Goal: Information Seeking & Learning: Learn about a topic

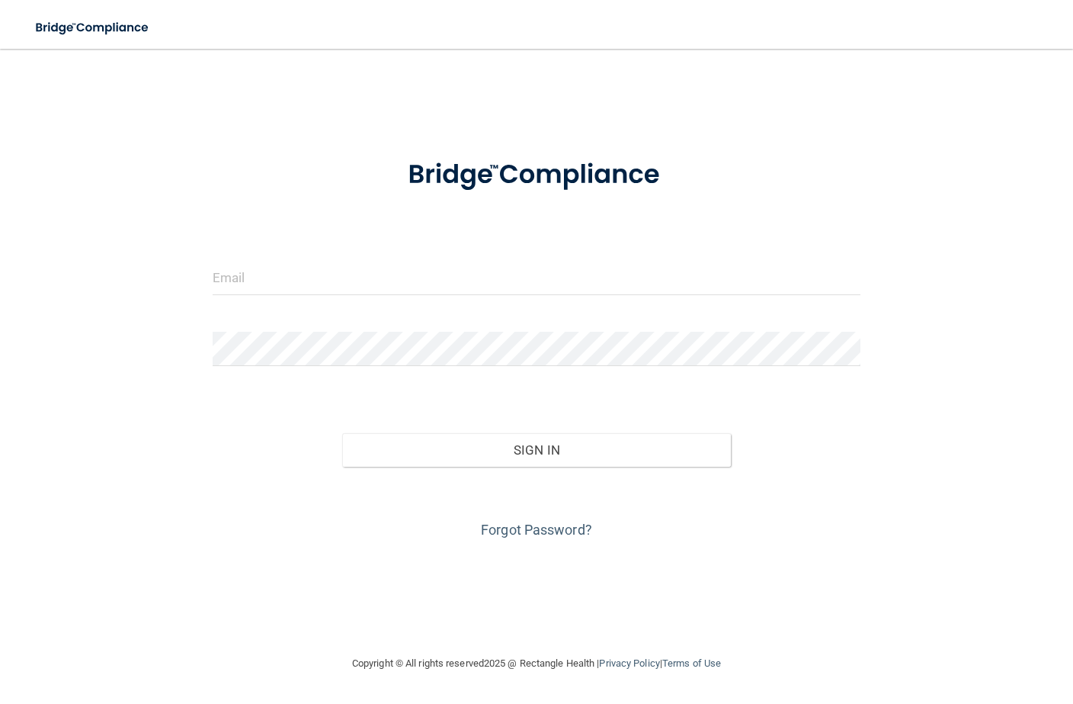
click at [367, 298] on div at bounding box center [536, 284] width 671 height 46
click at [345, 276] on input "email" at bounding box center [537, 278] width 648 height 34
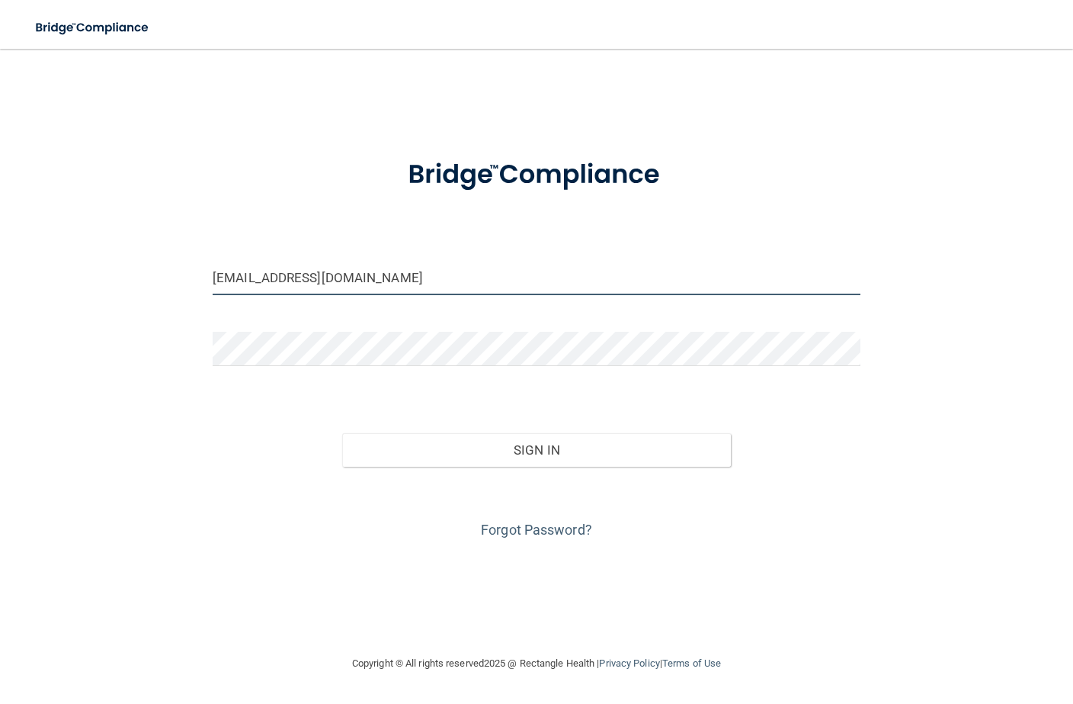
click at [350, 271] on input "care.hsbv@gmail.com" at bounding box center [537, 278] width 648 height 34
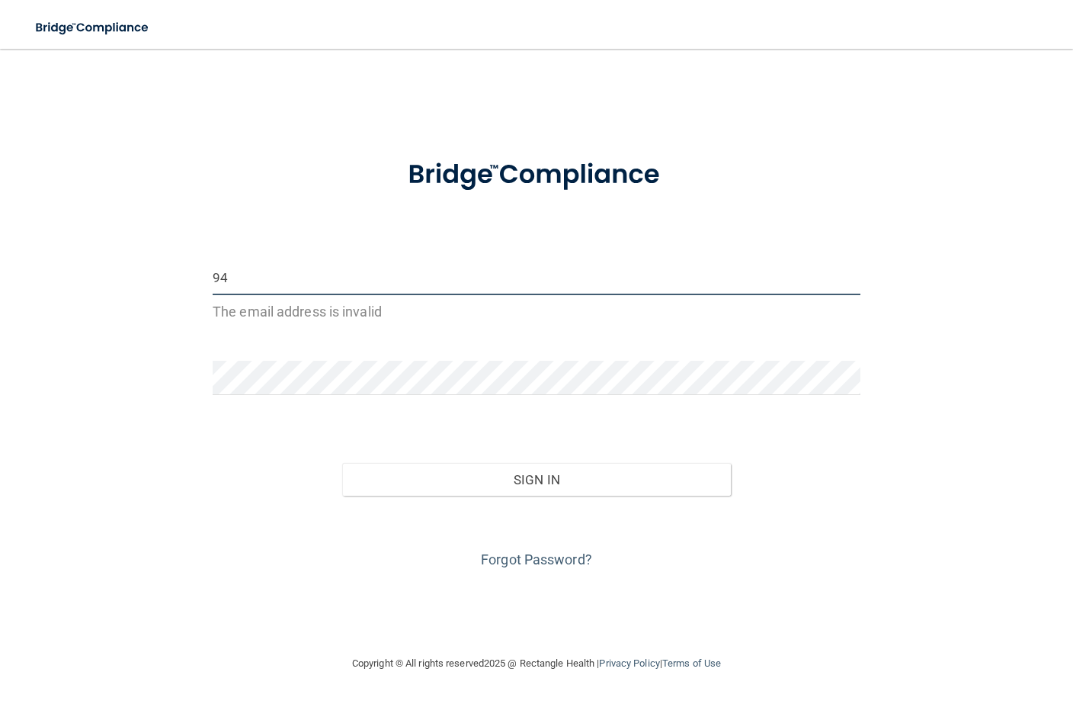
type input "[EMAIL_ADDRESS][PERSON_NAME][DOMAIN_NAME]"
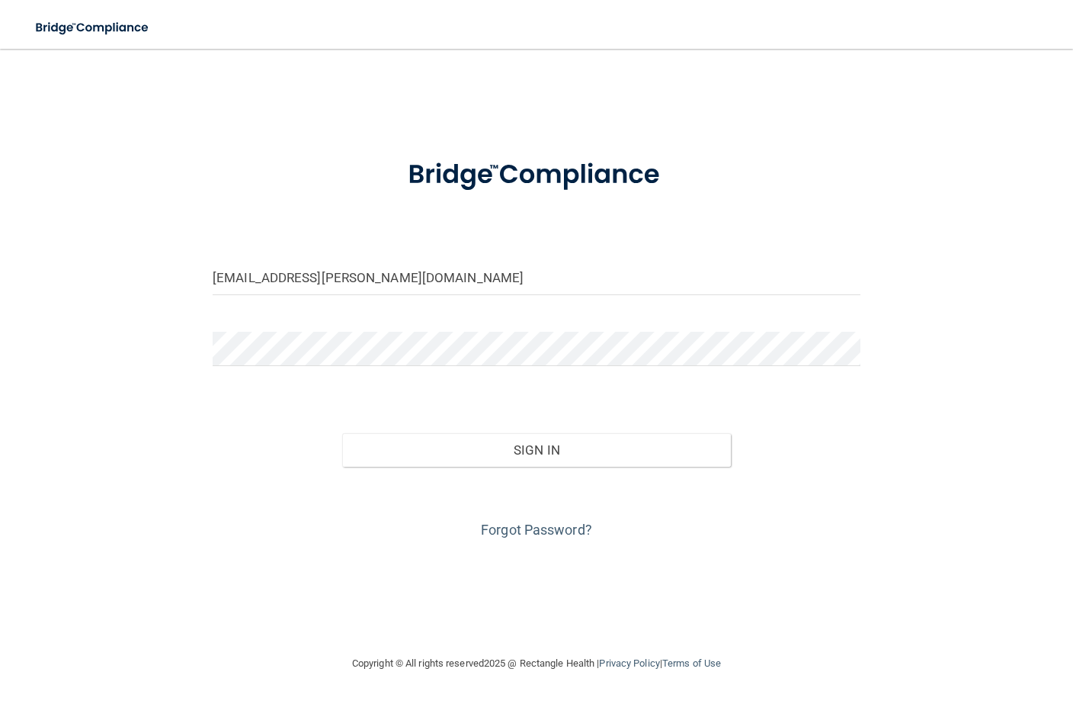
click at [273, 373] on div at bounding box center [536, 355] width 671 height 46
click at [267, 329] on form "94hiral.patel@gmail.com Invalid email/password. You don't have permission to ac…" at bounding box center [537, 341] width 648 height 403
click at [342, 433] on button "Sign In" at bounding box center [536, 450] width 389 height 34
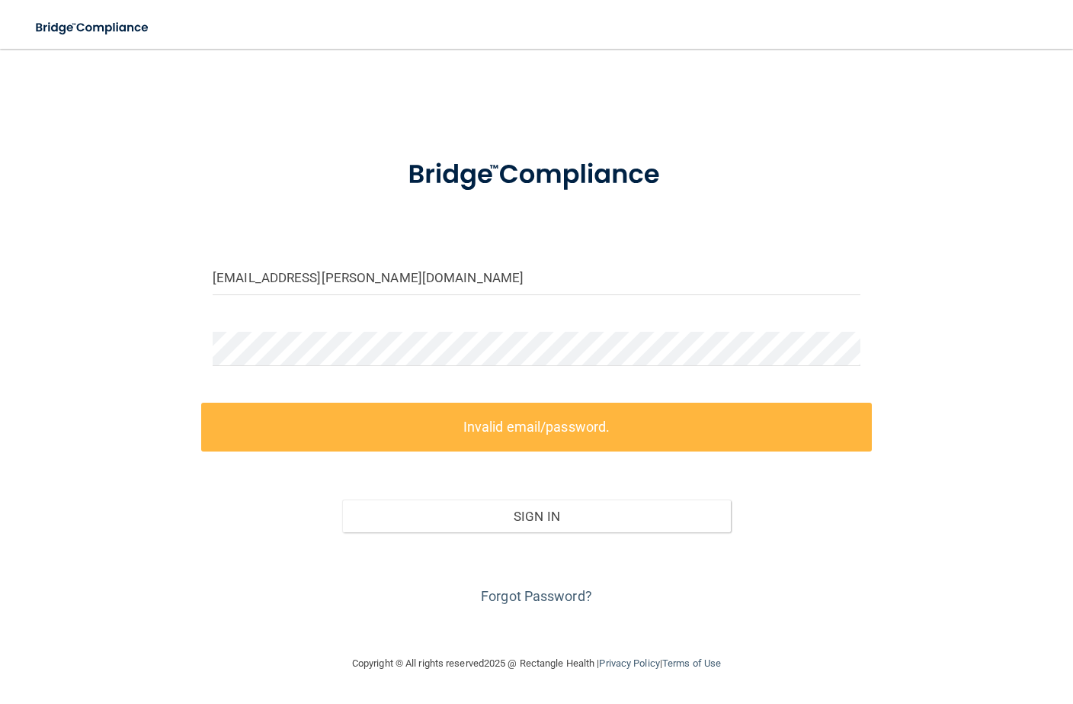
click at [310, 331] on form "94hiral.patel@gmail.com Invalid email/password. You don't have permission to ac…" at bounding box center [537, 374] width 648 height 468
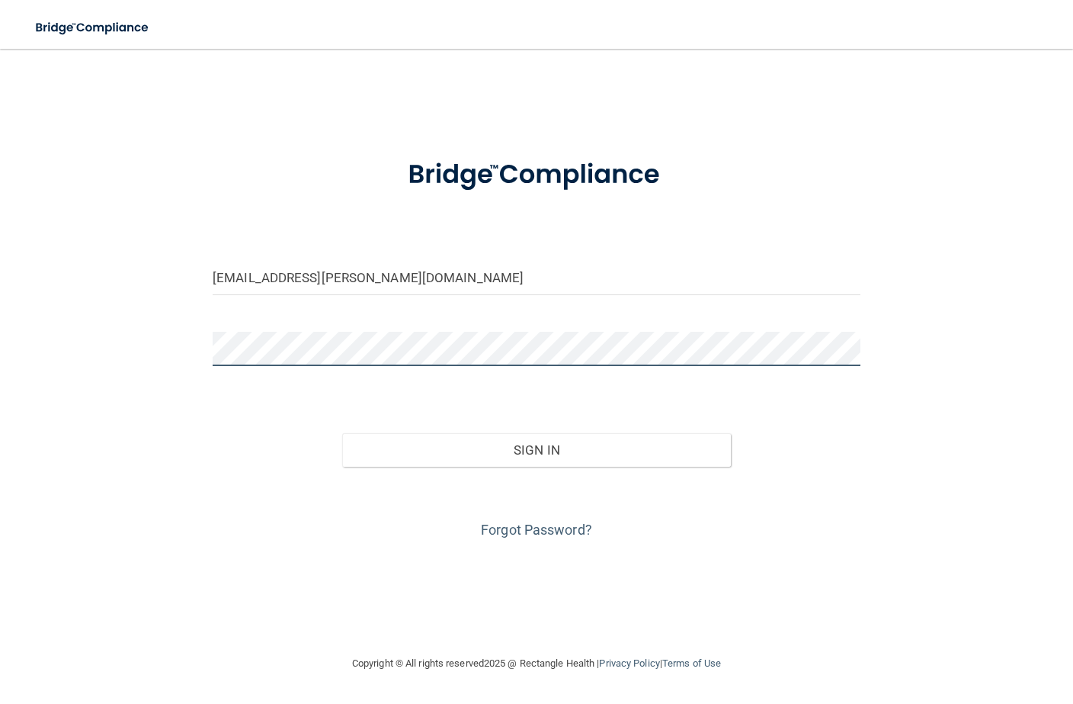
click at [342, 433] on button "Sign In" at bounding box center [536, 450] width 389 height 34
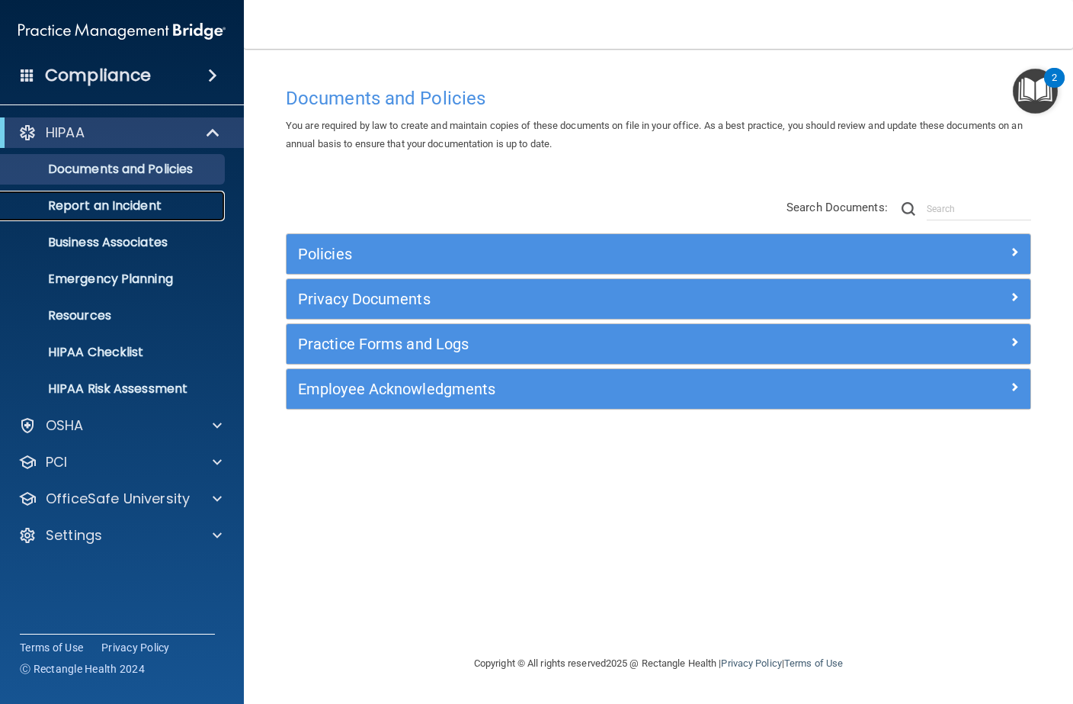
click at [161, 212] on p "Report an Incident" at bounding box center [114, 205] width 208 height 15
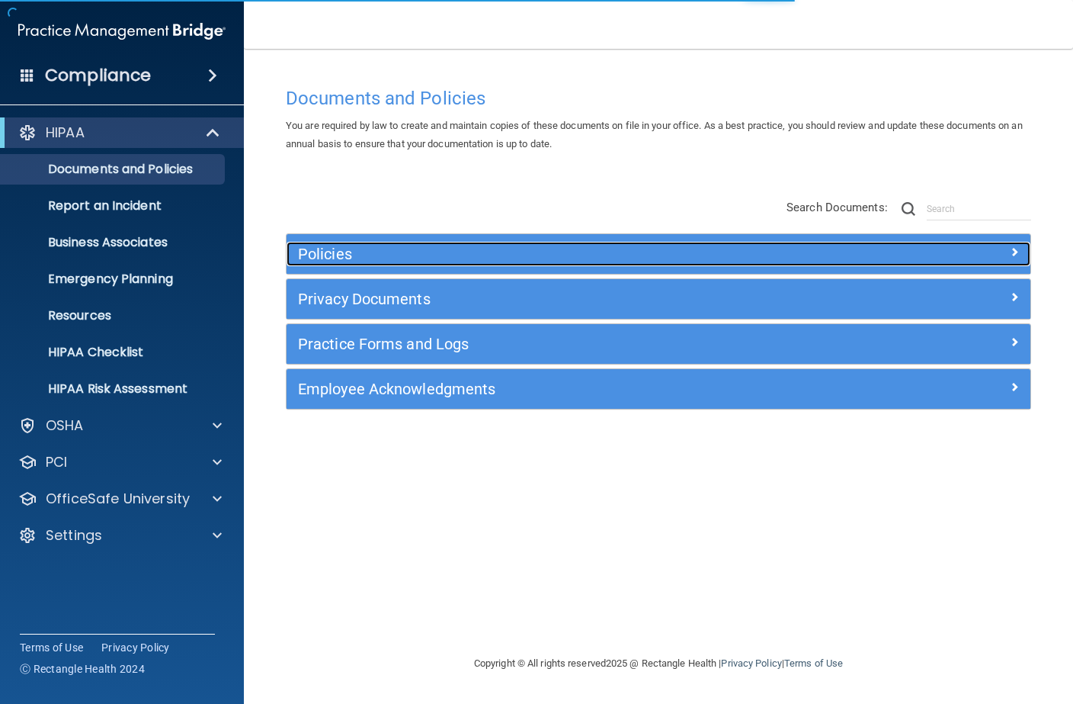
click at [507, 257] on h5 "Policies" at bounding box center [565, 254] width 535 height 17
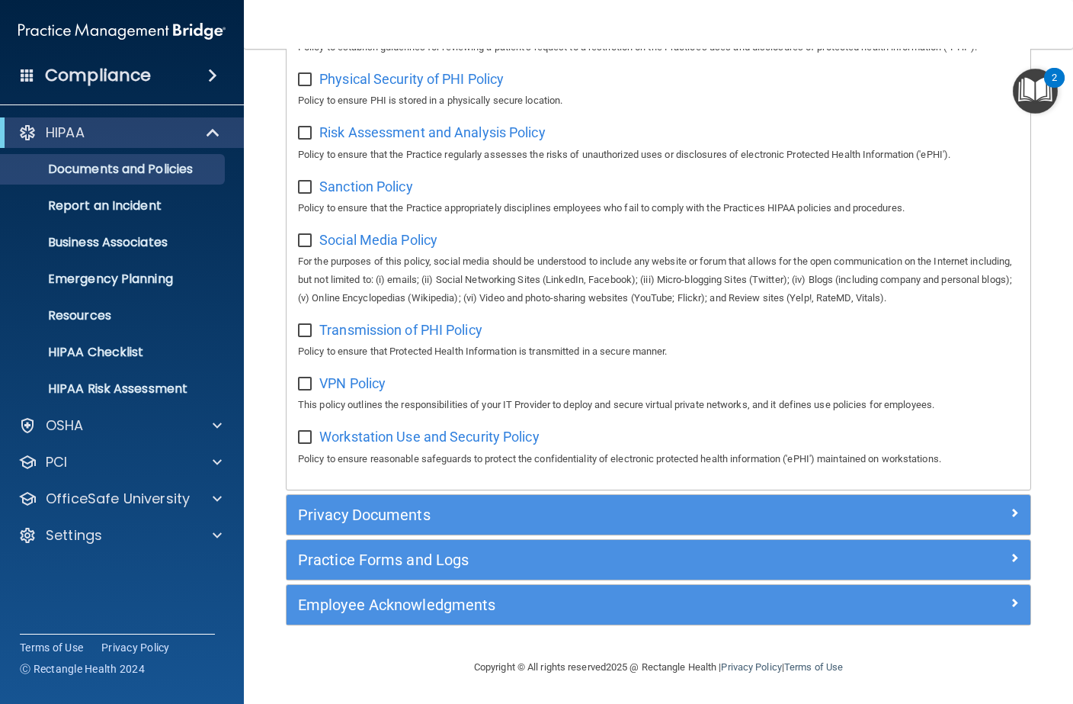
scroll to position [1099, 0]
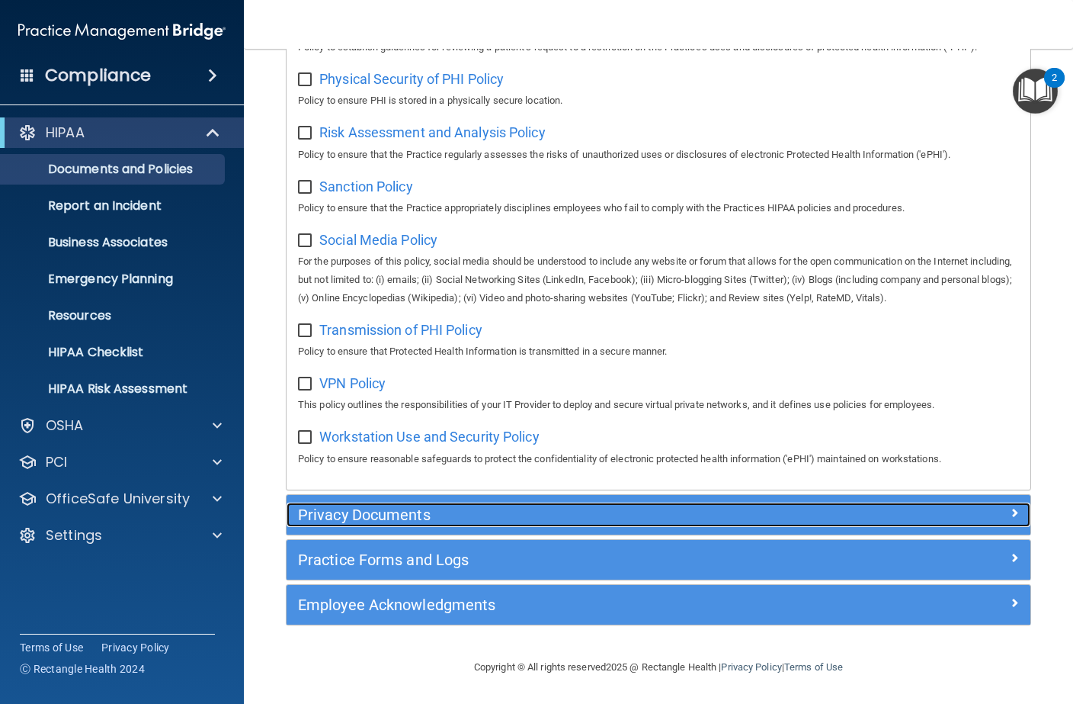
click at [390, 527] on div "Privacy Documents" at bounding box center [566, 514] width 558 height 24
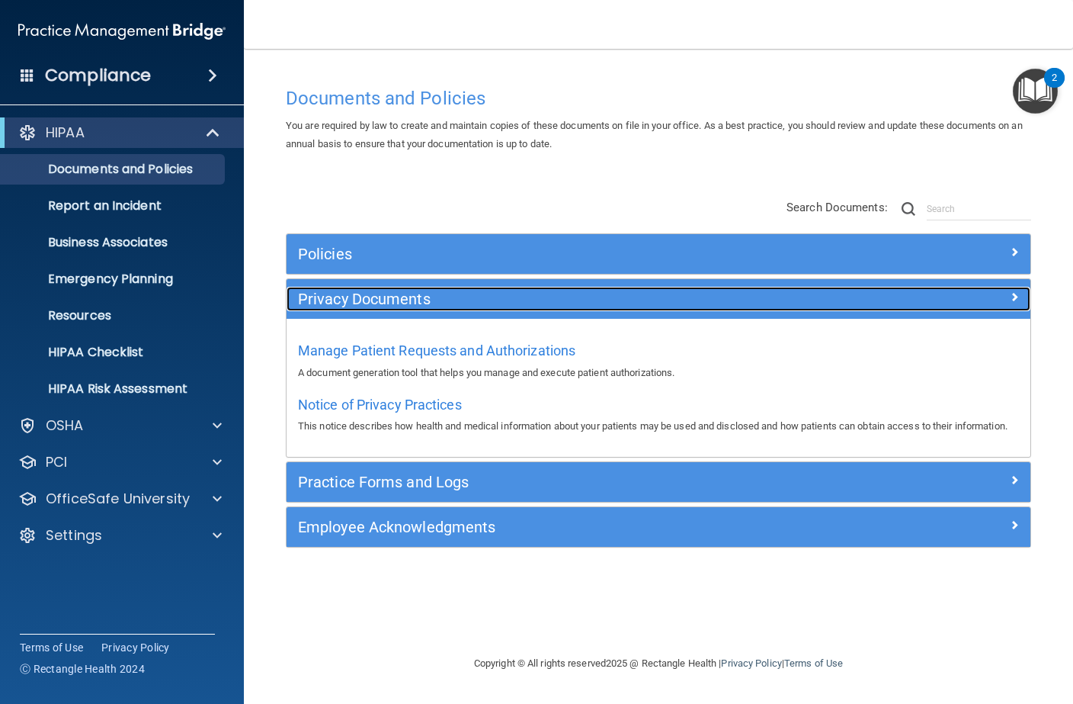
scroll to position [0, 0]
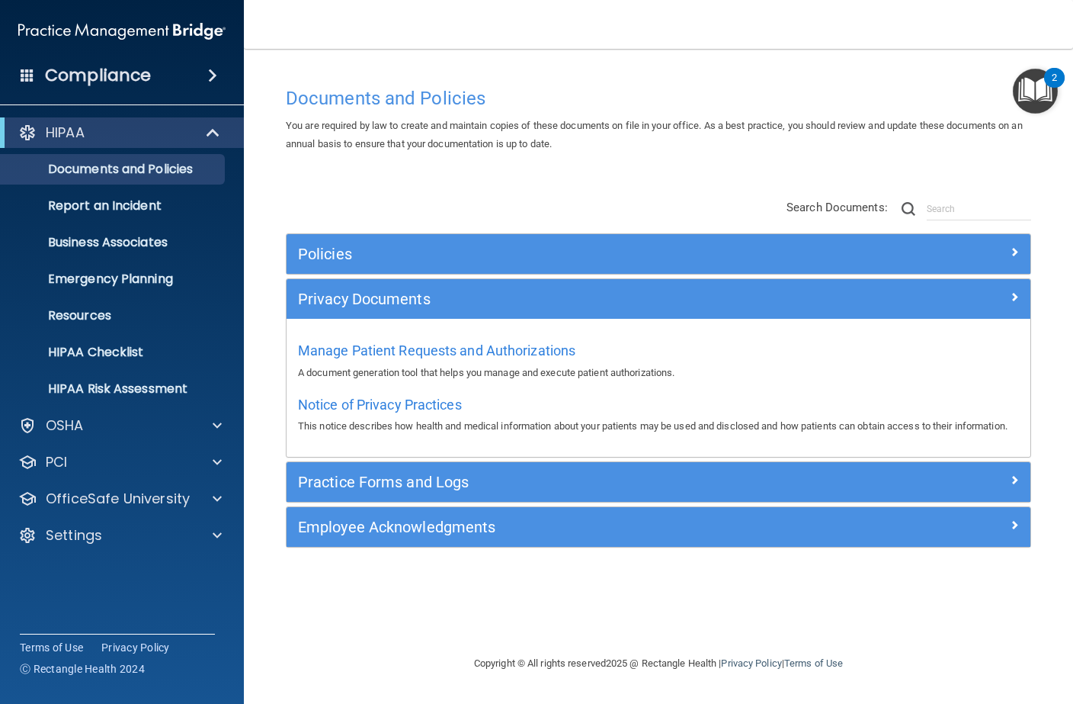
click at [387, 528] on div "Employee Acknowledgments" at bounding box center [659, 527] width 744 height 40
click at [383, 563] on div "Policies Select All (Unselect 0) Unselect All Print Selected (0) Acceptable Use…" at bounding box center [658, 398] width 769 height 331
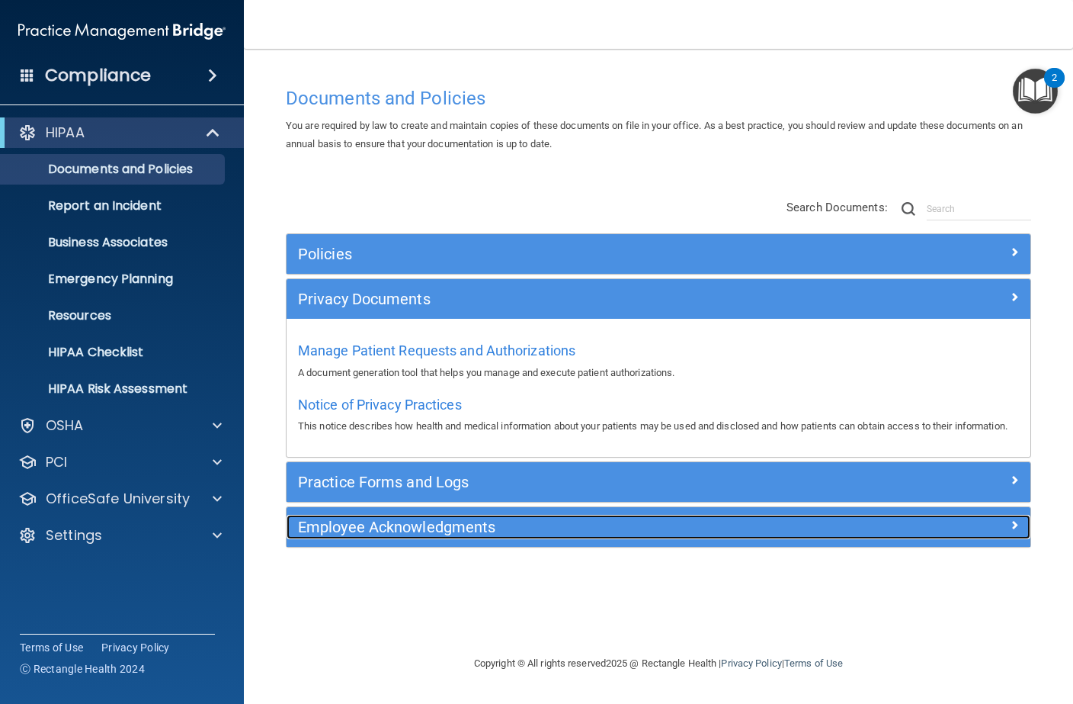
click at [370, 535] on h5 "Employee Acknowledgments" at bounding box center [565, 526] width 535 height 17
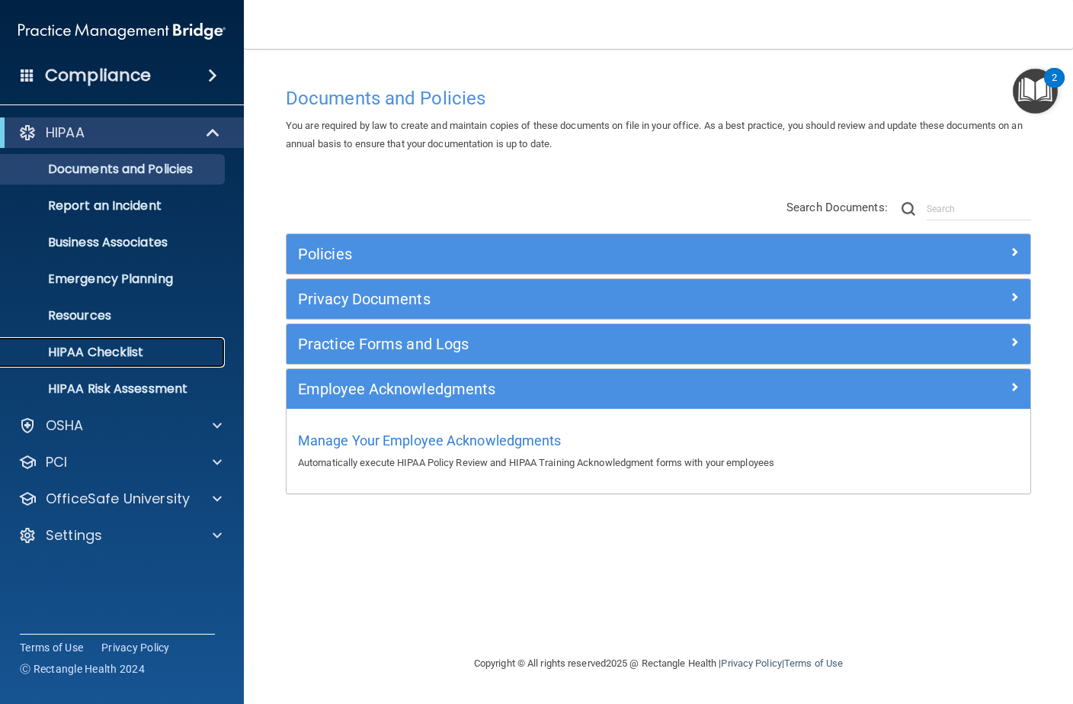
click at [153, 353] on p "HIPAA Checklist" at bounding box center [114, 352] width 208 height 15
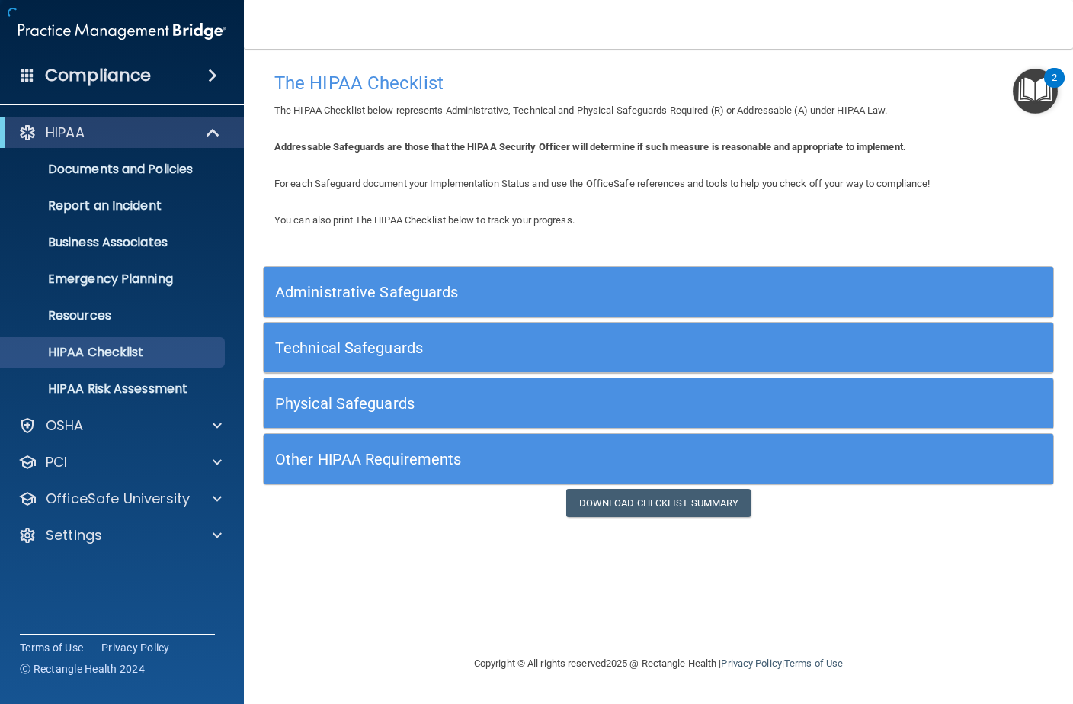
click at [128, 368] on ul "Documents and Policies Report an Incident Business Associates Emergency Plannin…" at bounding box center [123, 276] width 276 height 256
click at [95, 433] on div "OSHA" at bounding box center [101, 425] width 189 height 18
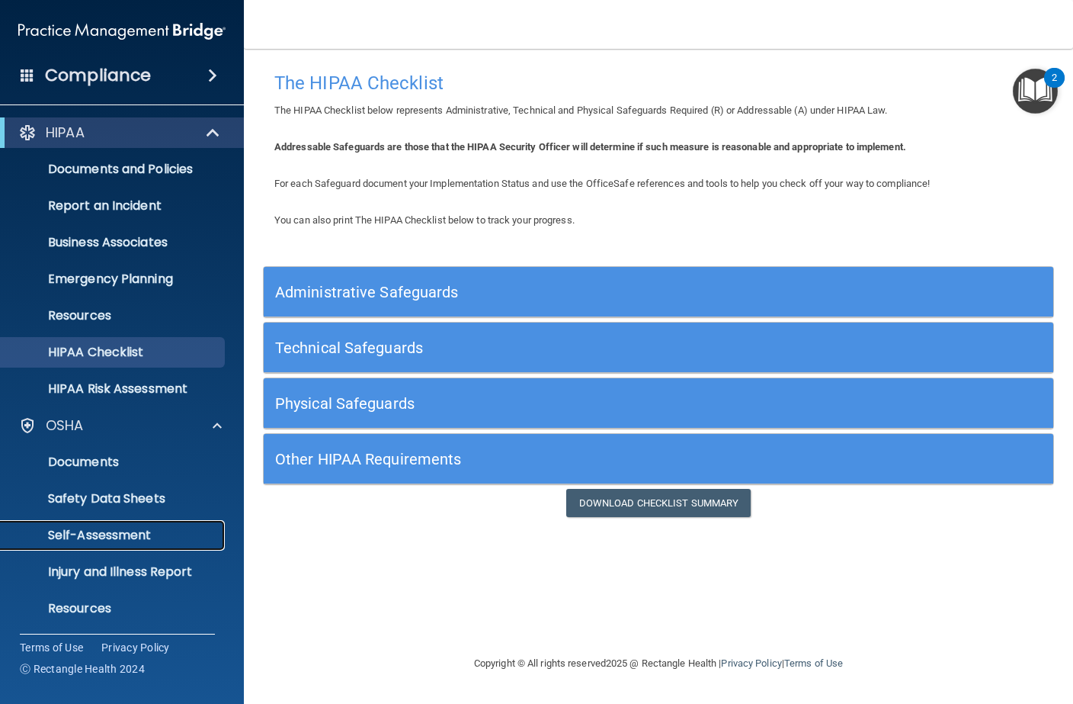
click at [107, 543] on link "Self-Assessment" at bounding box center [105, 535] width 240 height 30
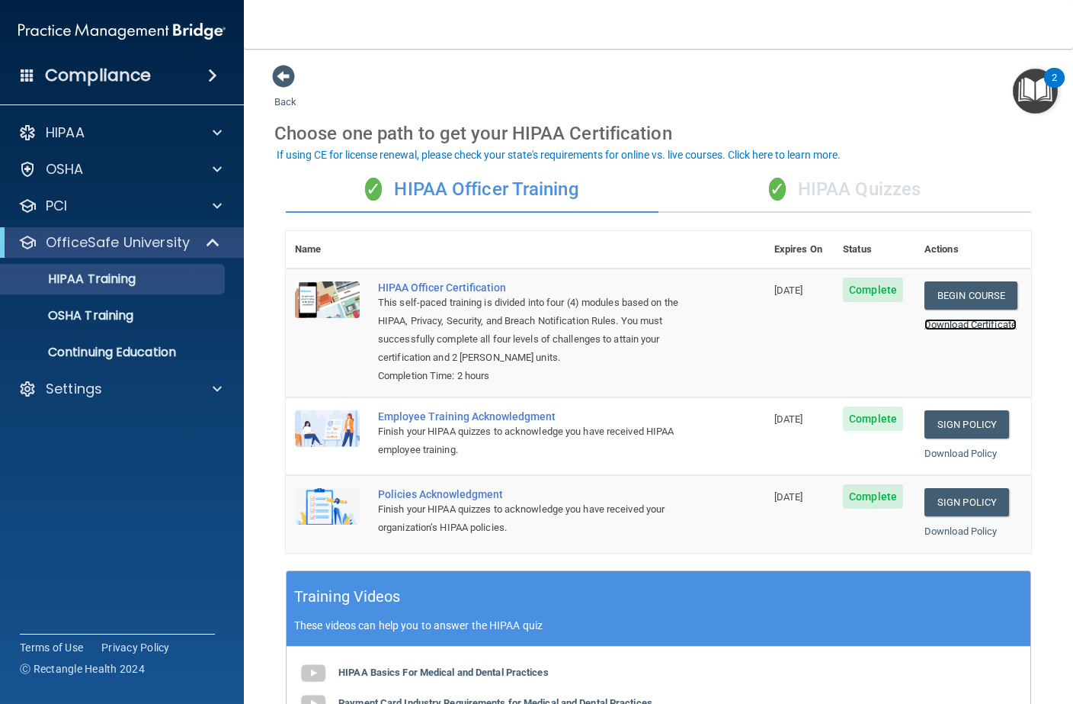
click at [941, 329] on link "Download Certificate" at bounding box center [971, 324] width 92 height 11
click at [128, 355] on p "Continuing Education" at bounding box center [114, 352] width 208 height 15
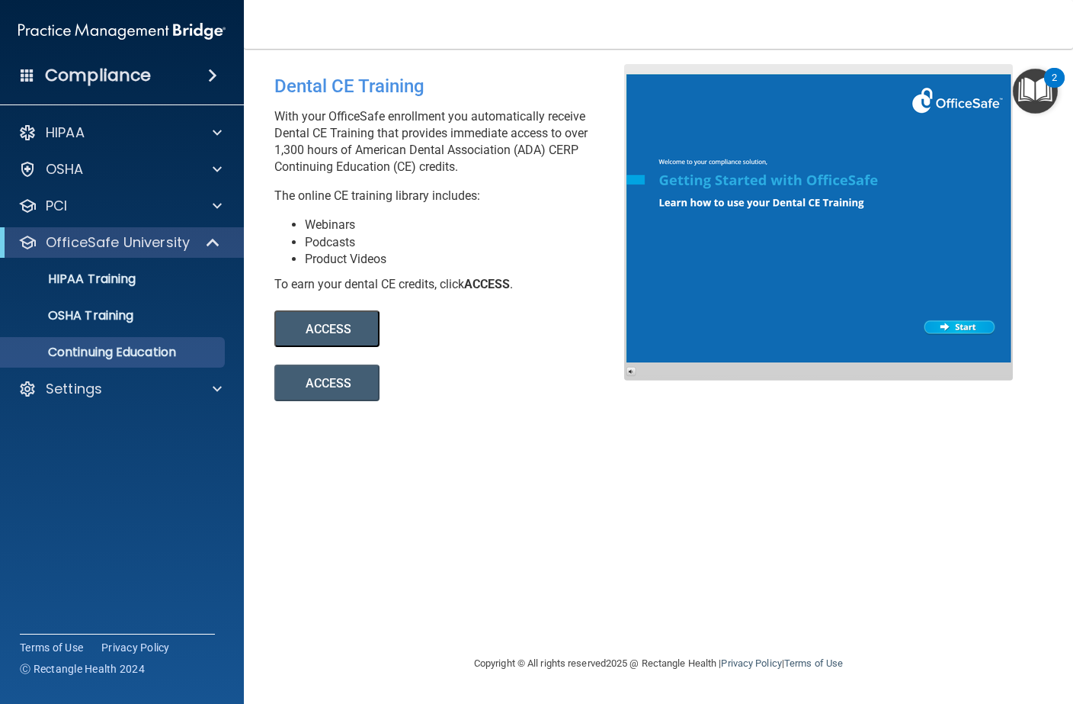
click at [357, 332] on button "ACCESS" at bounding box center [326, 328] width 105 height 37
click at [954, 320] on div at bounding box center [818, 222] width 389 height 316
click at [108, 310] on p "OSHA Training" at bounding box center [72, 315] width 124 height 15
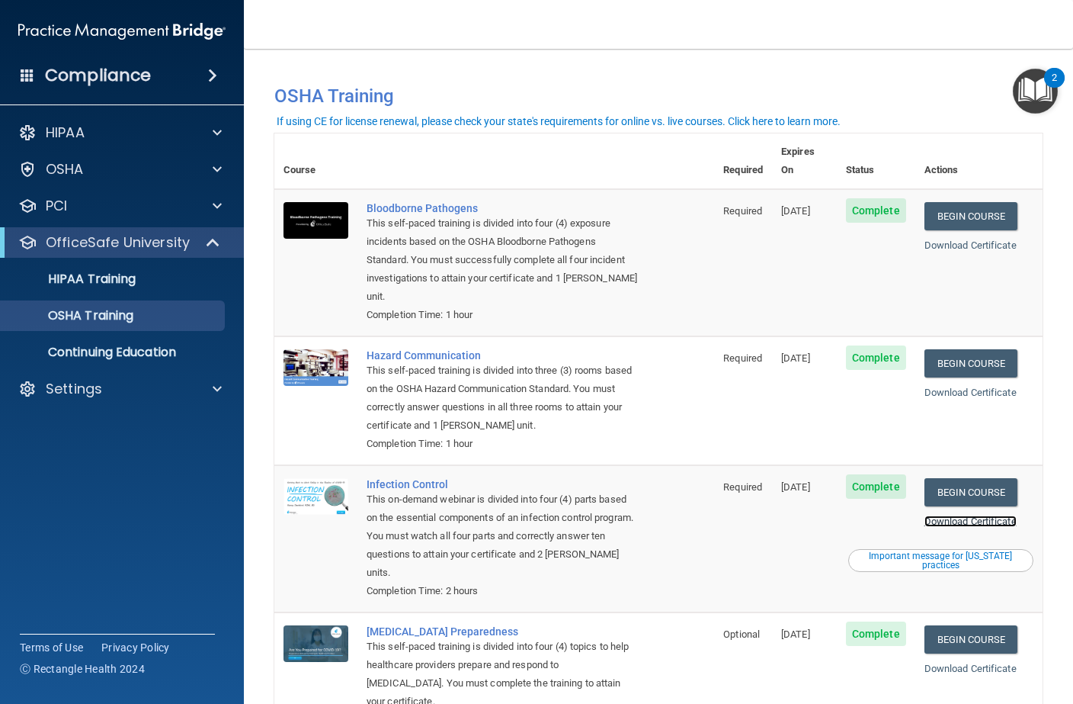
click at [966, 515] on link "Download Certificate" at bounding box center [971, 520] width 92 height 11
click at [888, 198] on span "Complete" at bounding box center [876, 210] width 60 height 24
click at [961, 515] on link "Download Certificate" at bounding box center [971, 520] width 92 height 11
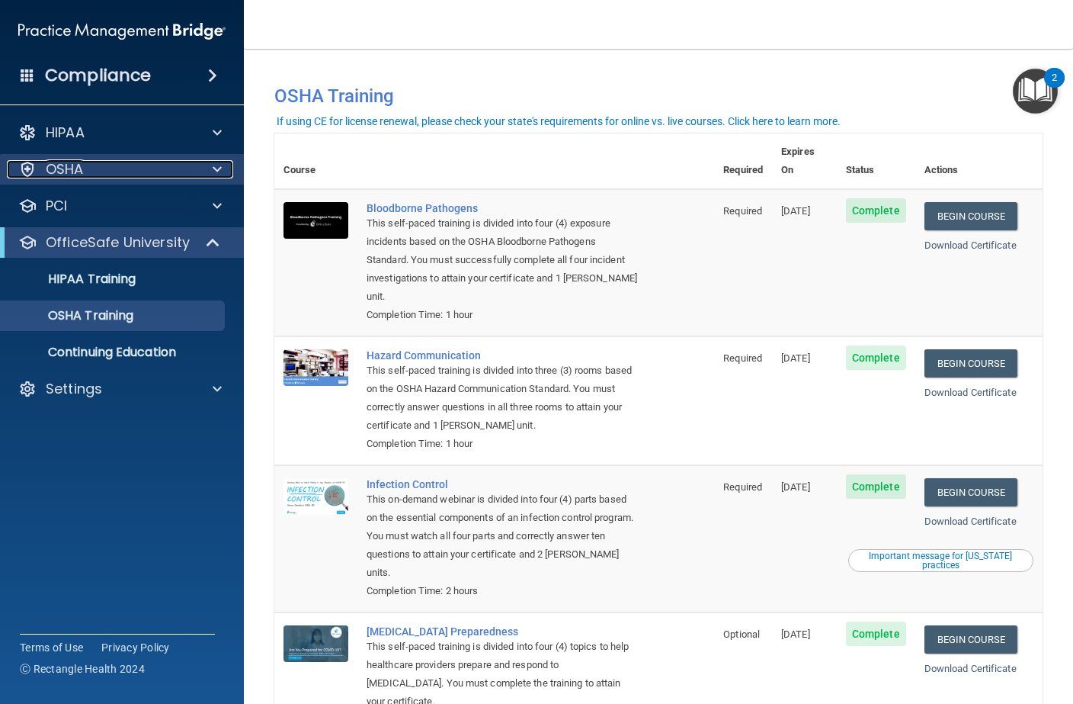
click at [136, 174] on div "OSHA" at bounding box center [101, 169] width 189 height 18
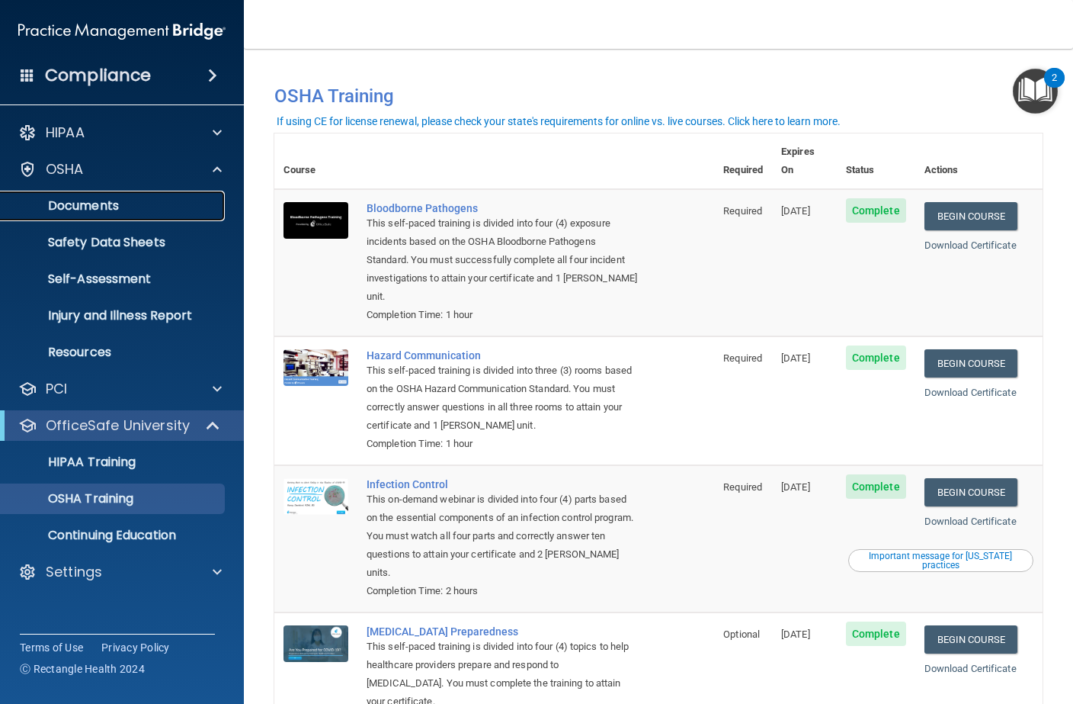
click at [127, 203] on p "Documents" at bounding box center [114, 205] width 208 height 15
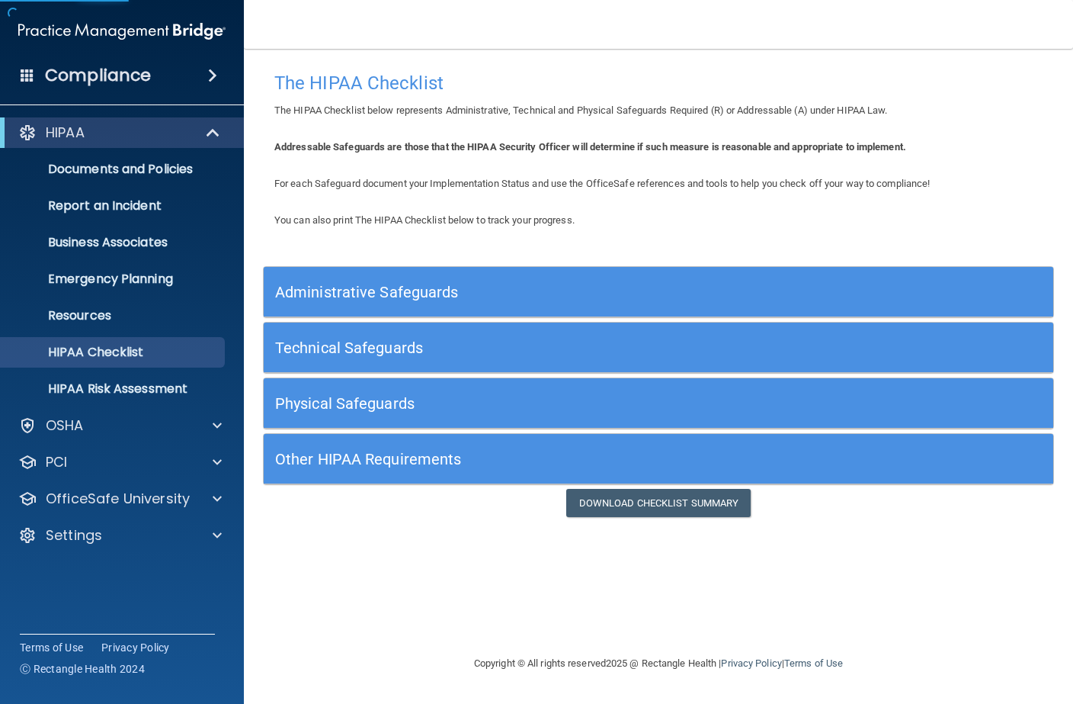
click at [361, 273] on div "Administrative Safeguards" at bounding box center [659, 292] width 790 height 50
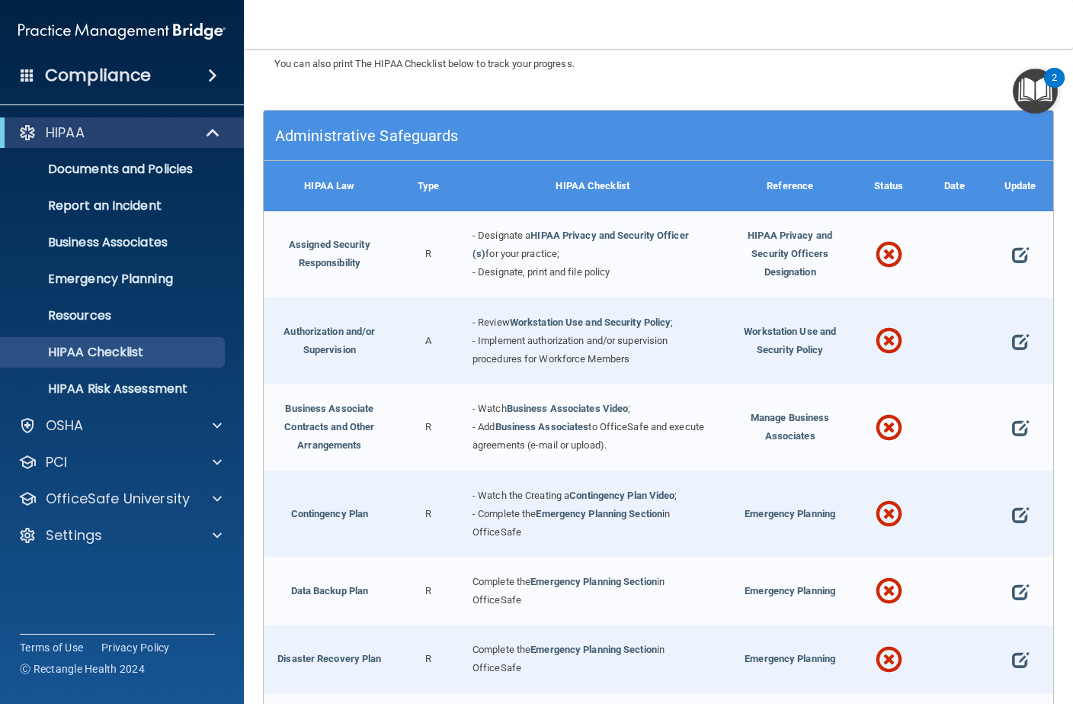
scroll to position [165, 0]
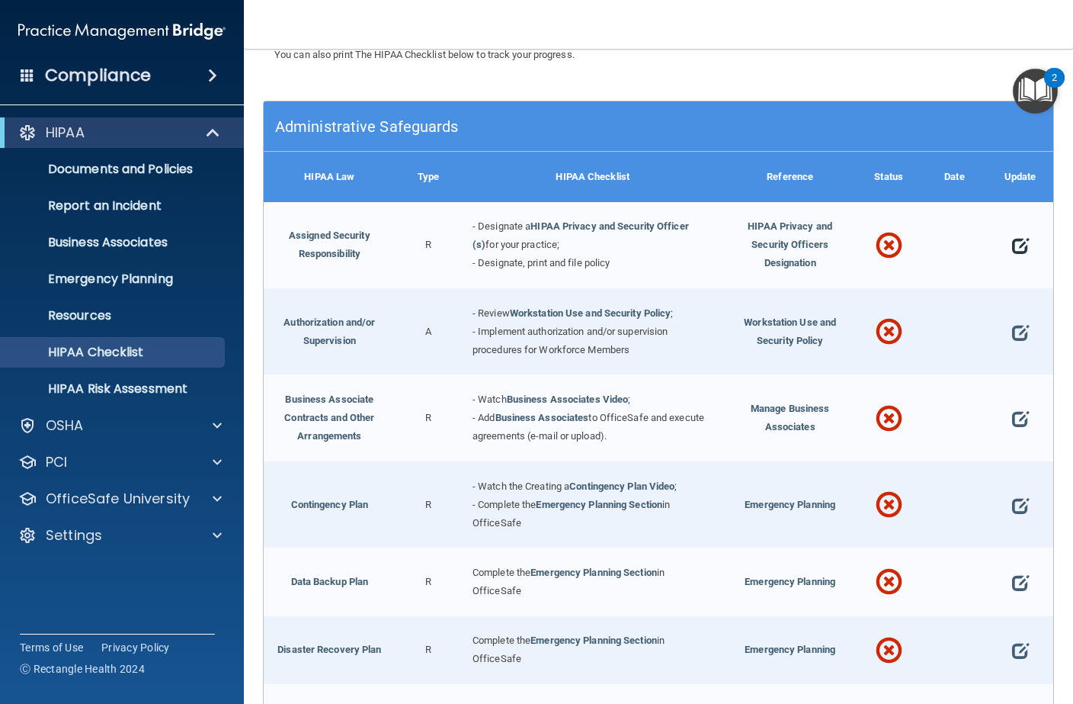
click at [1025, 246] on span at bounding box center [1020, 246] width 17 height 34
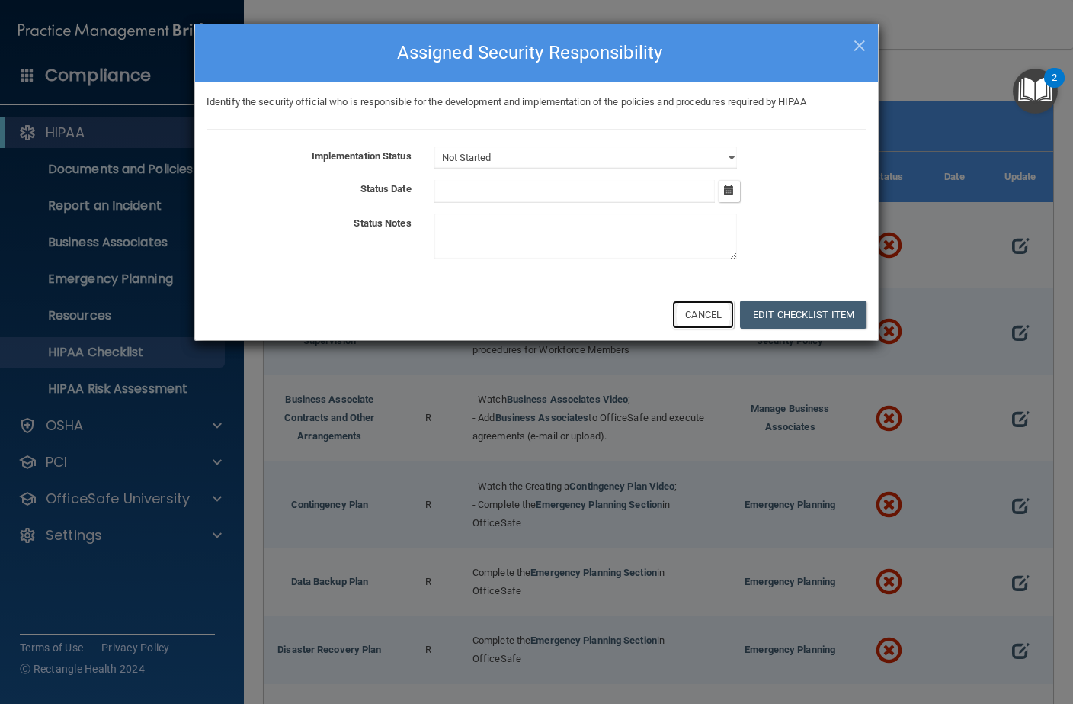
click at [704, 307] on button "Cancel" at bounding box center [703, 314] width 62 height 28
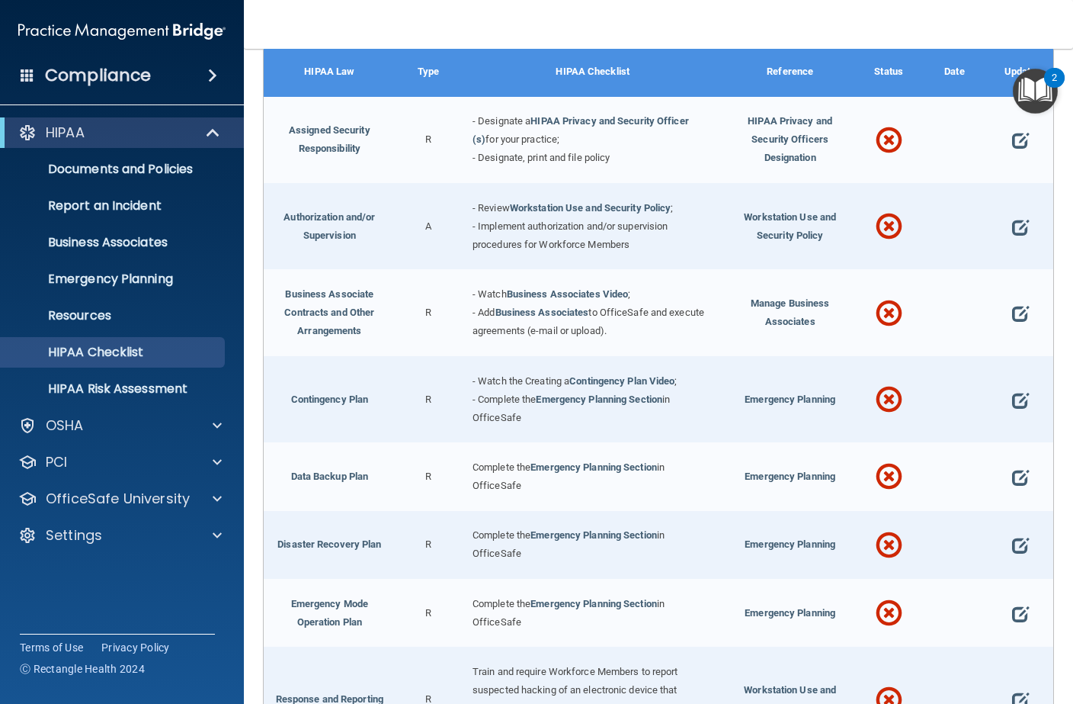
scroll to position [235, 0]
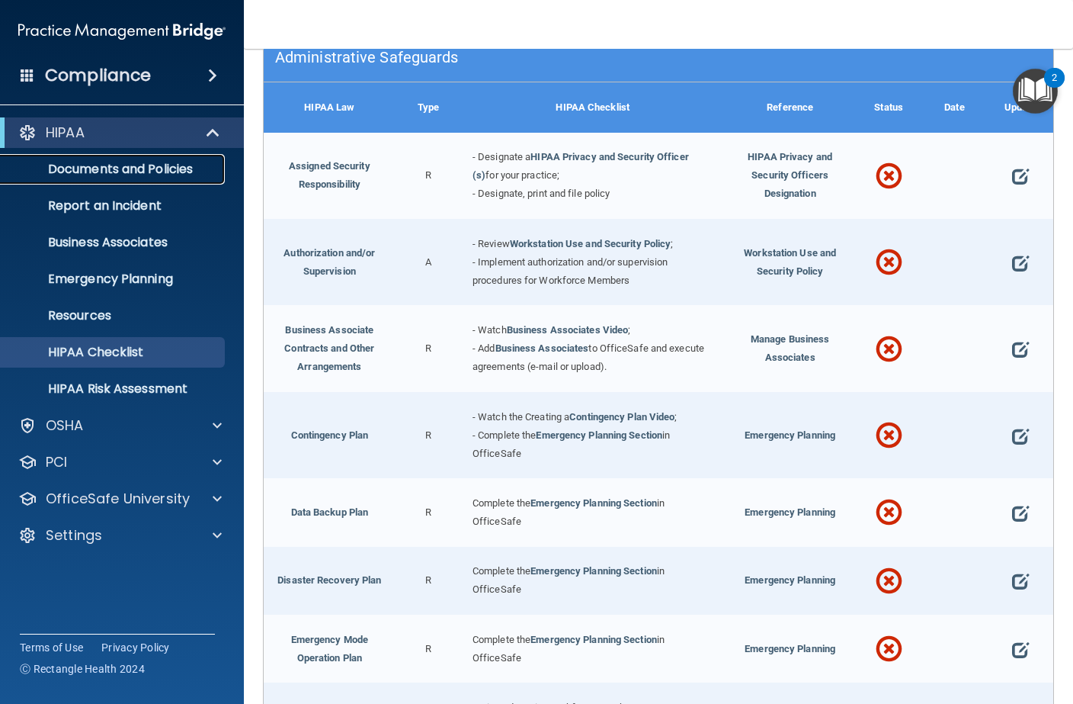
click at [144, 162] on p "Documents and Policies" at bounding box center [114, 169] width 208 height 15
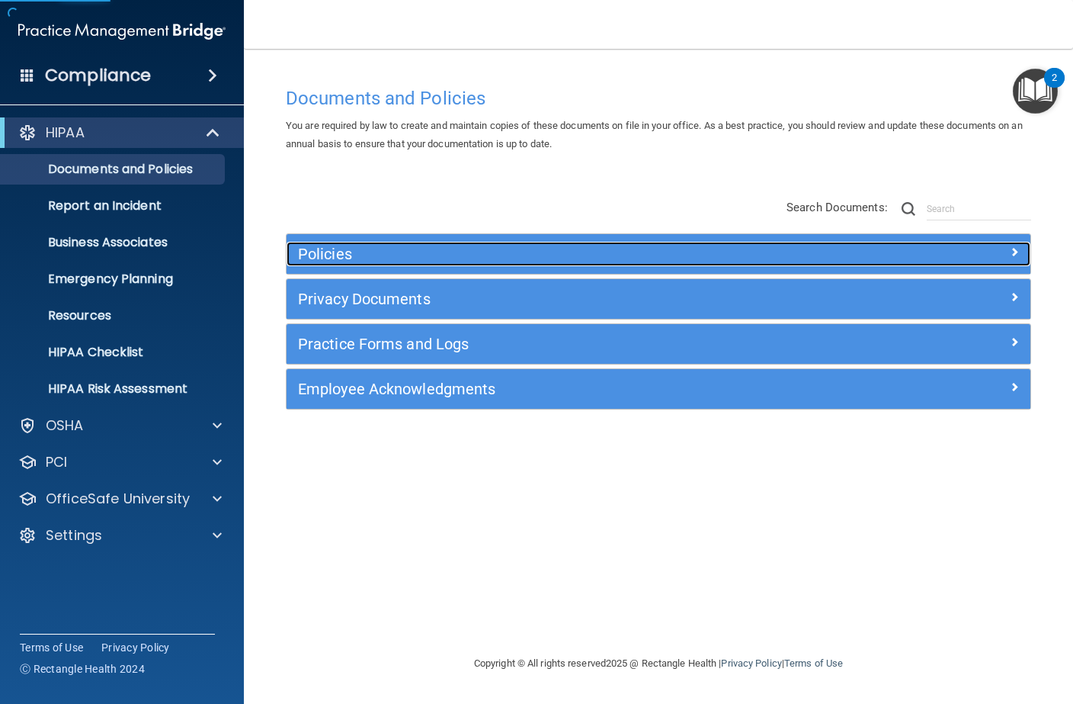
click at [558, 243] on div "Policies" at bounding box center [566, 254] width 558 height 24
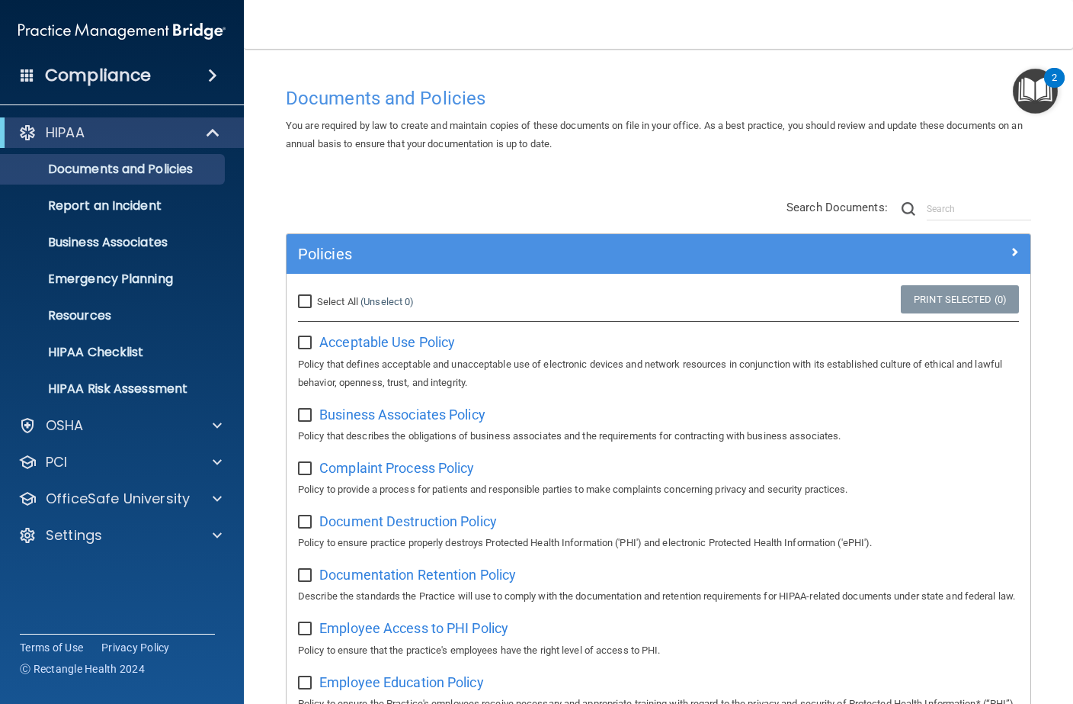
click at [310, 297] on input "Select All (Unselect 0) Unselect All" at bounding box center [307, 302] width 18 height 12
checkbox input "true"
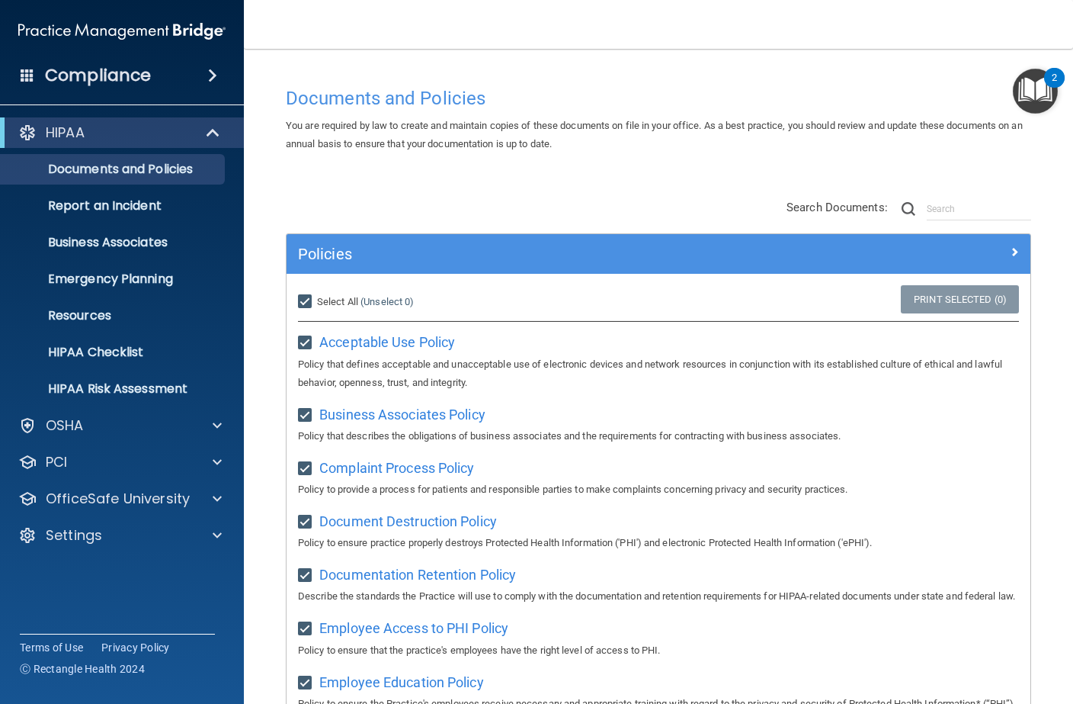
checkbox input "true"
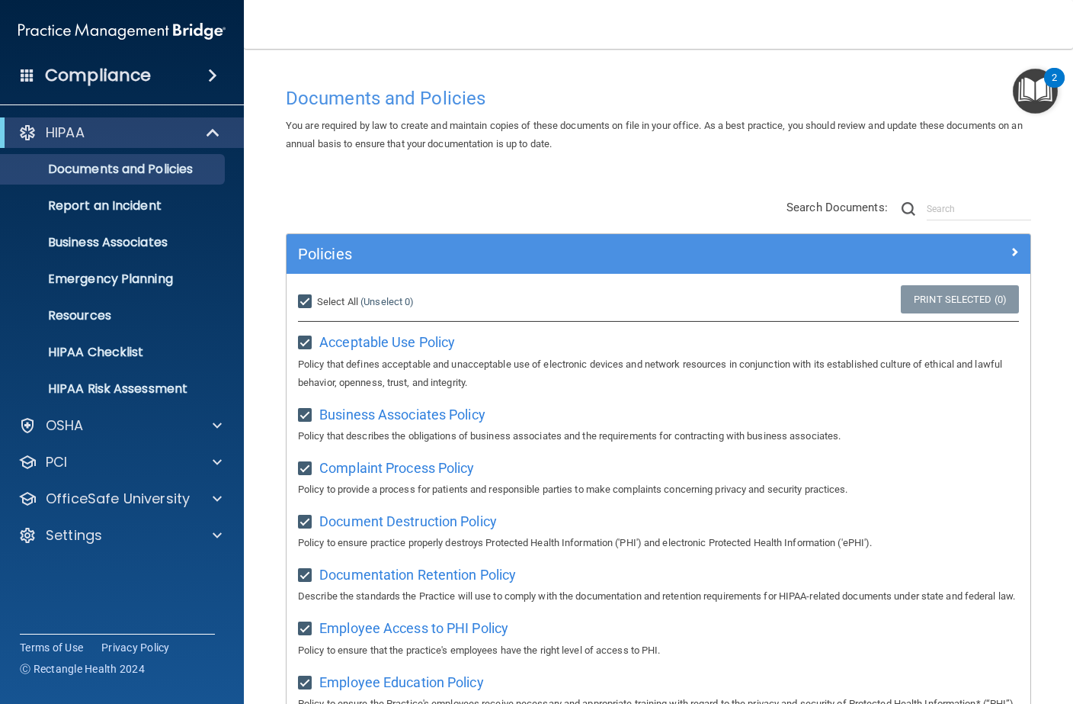
checkbox input "true"
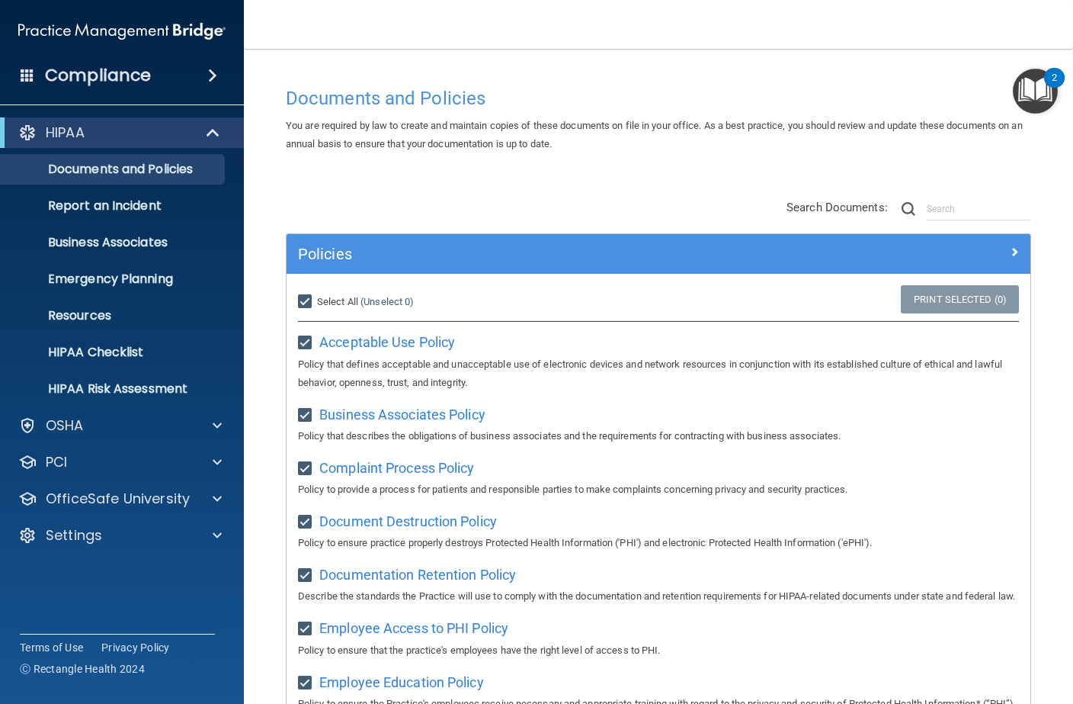
checkbox input "true"
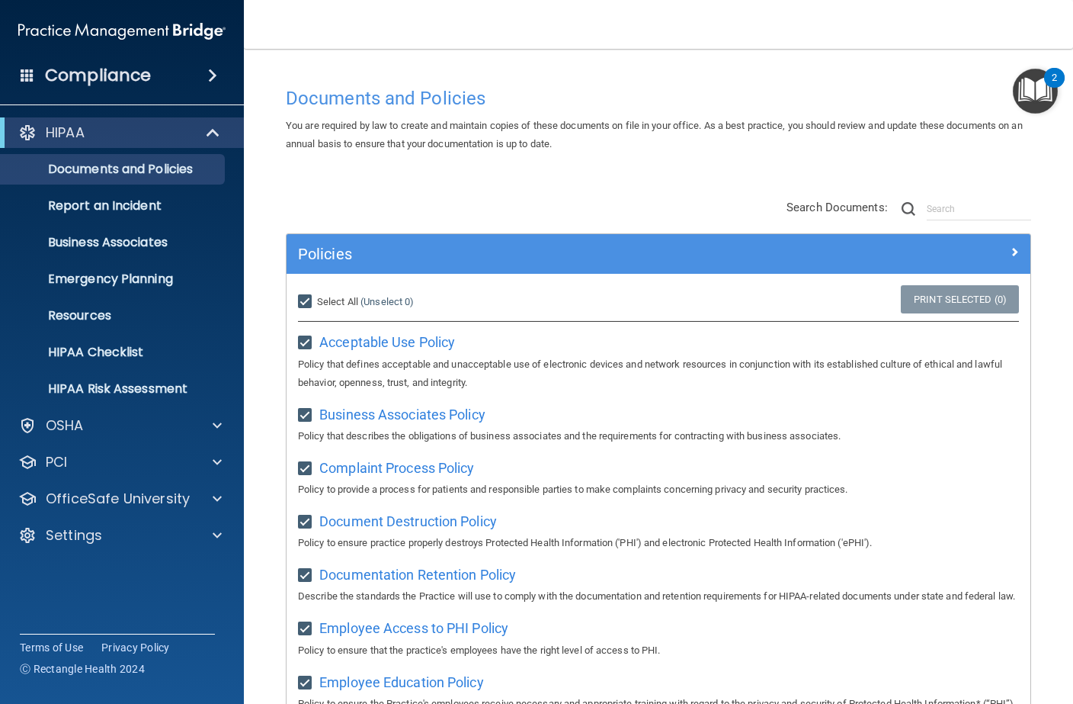
checkbox input "true"
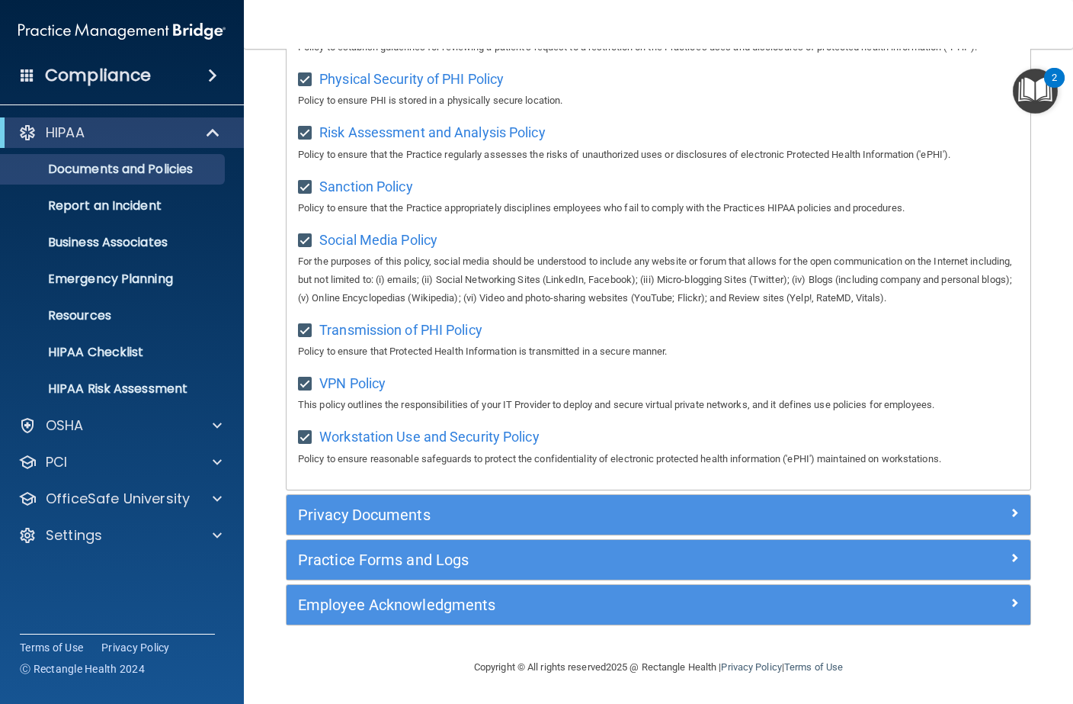
scroll to position [1099, 0]
click at [156, 243] on p "Business Associates" at bounding box center [114, 242] width 208 height 15
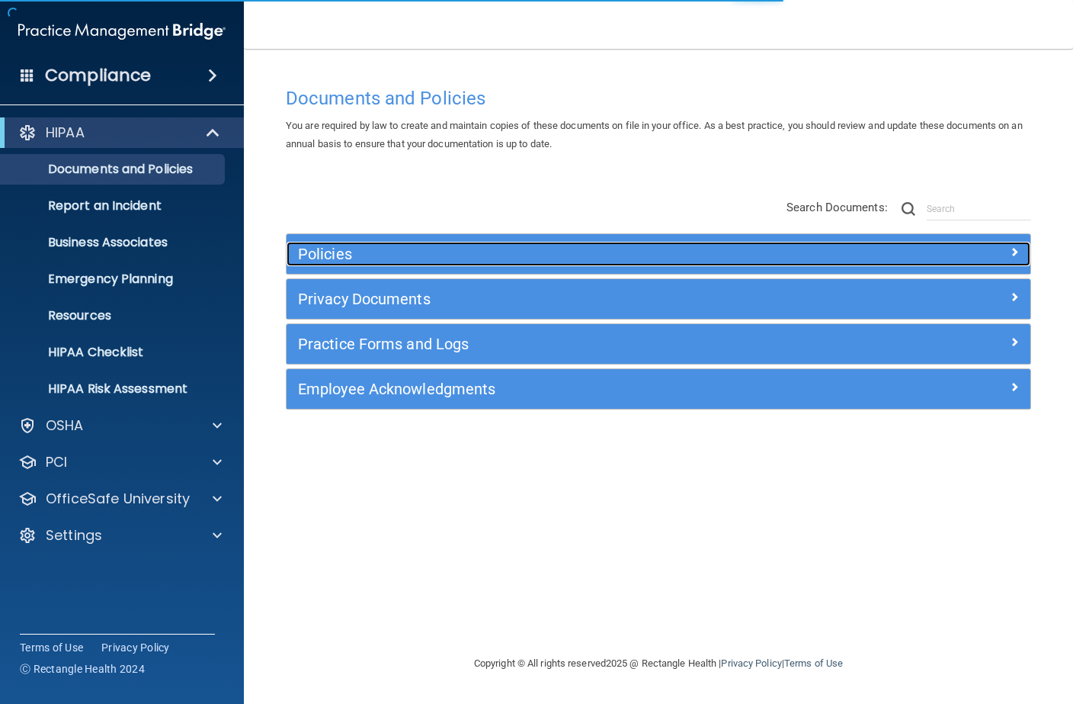
click at [419, 256] on h5 "Policies" at bounding box center [565, 254] width 535 height 17
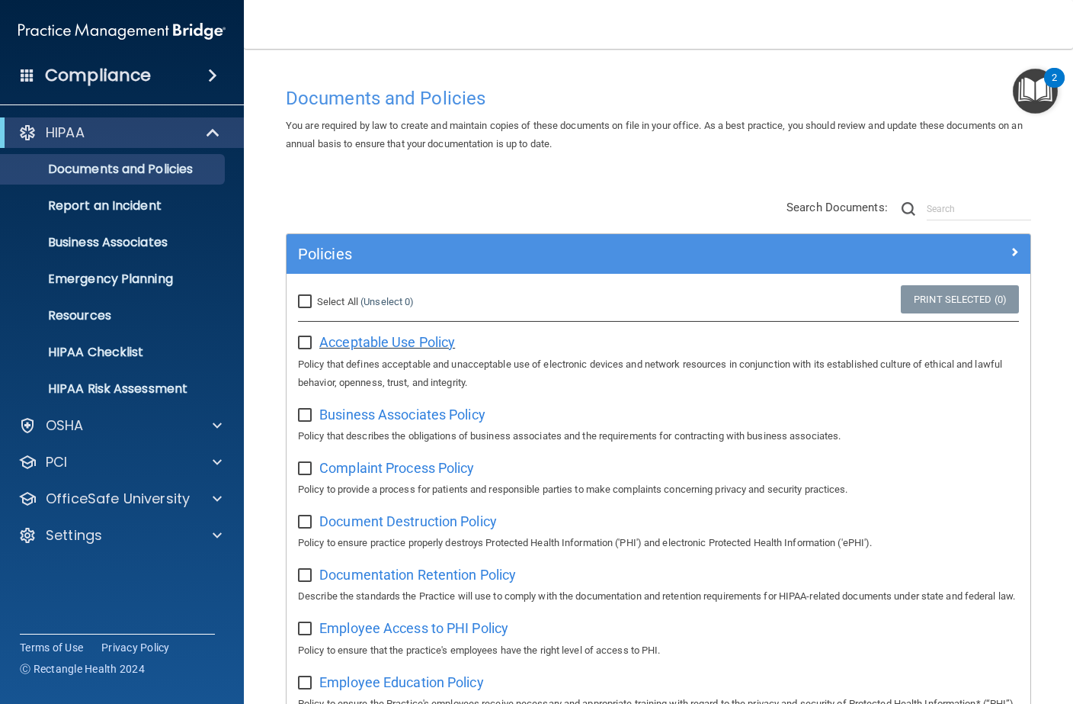
click at [377, 342] on span "Acceptable Use Policy" at bounding box center [387, 342] width 136 height 16
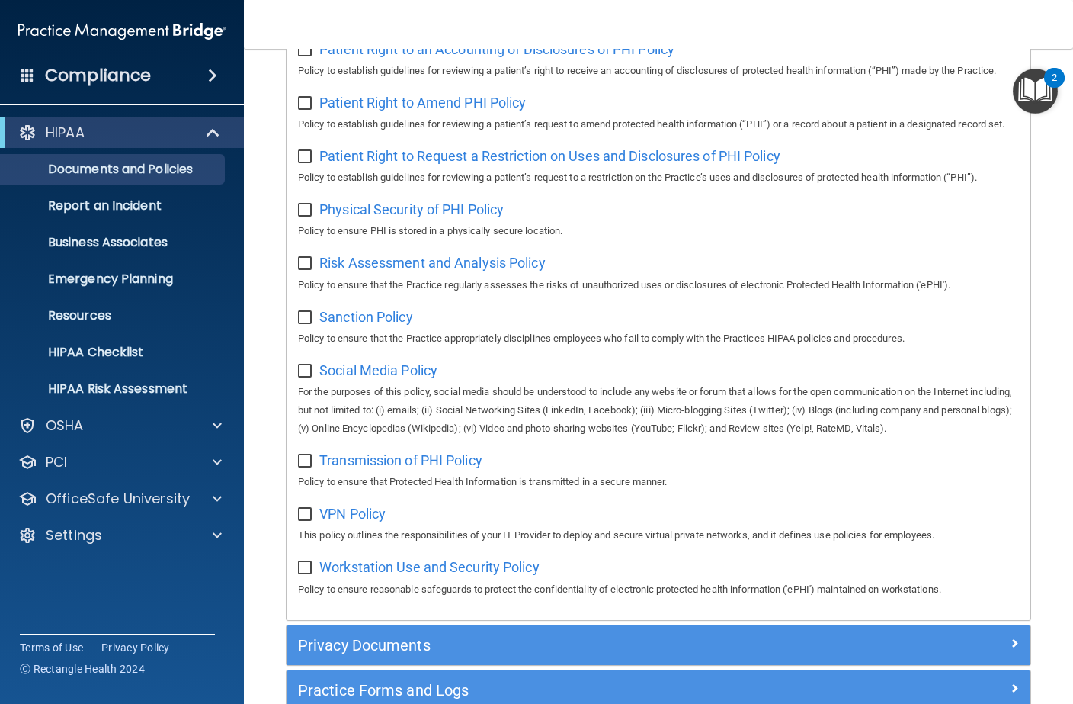
scroll to position [1099, 0]
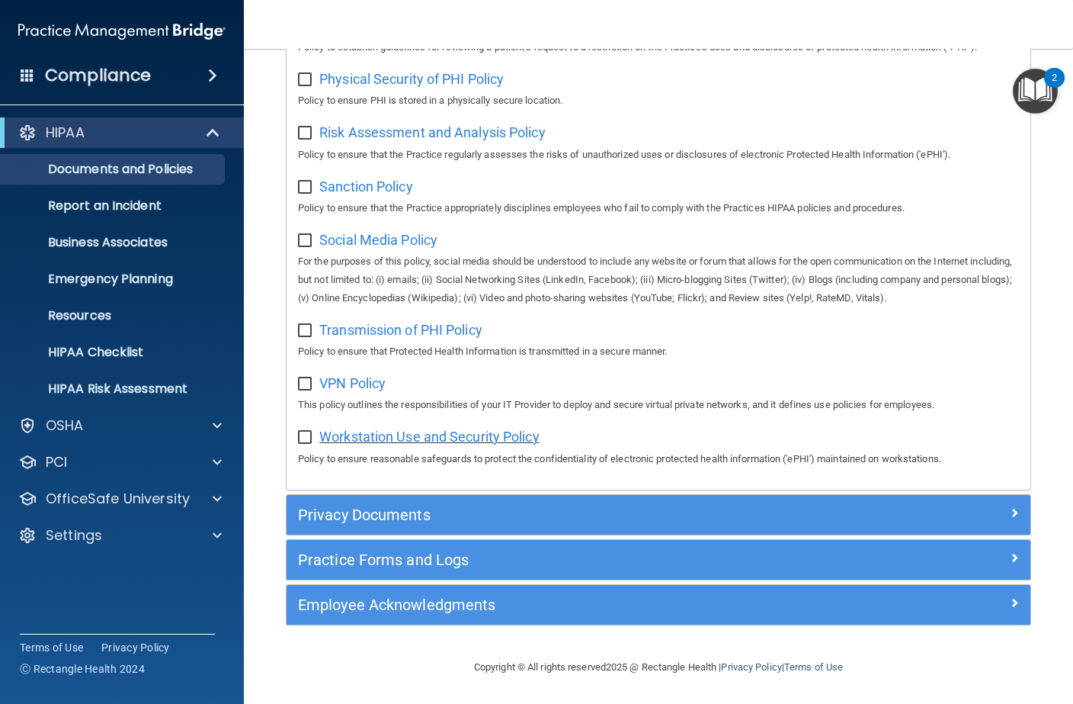
click at [483, 444] on span "Workstation Use and Security Policy" at bounding box center [429, 436] width 220 height 16
click at [152, 200] on p "Report an Incident" at bounding box center [114, 205] width 208 height 15
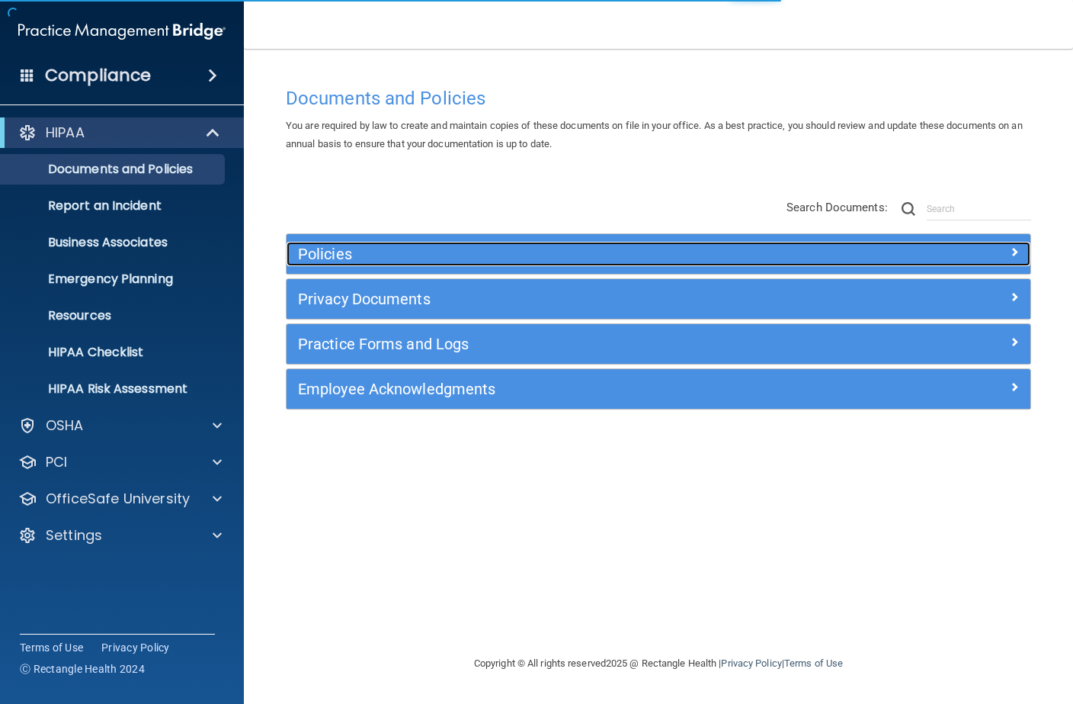
click at [366, 256] on h5 "Policies" at bounding box center [565, 254] width 535 height 17
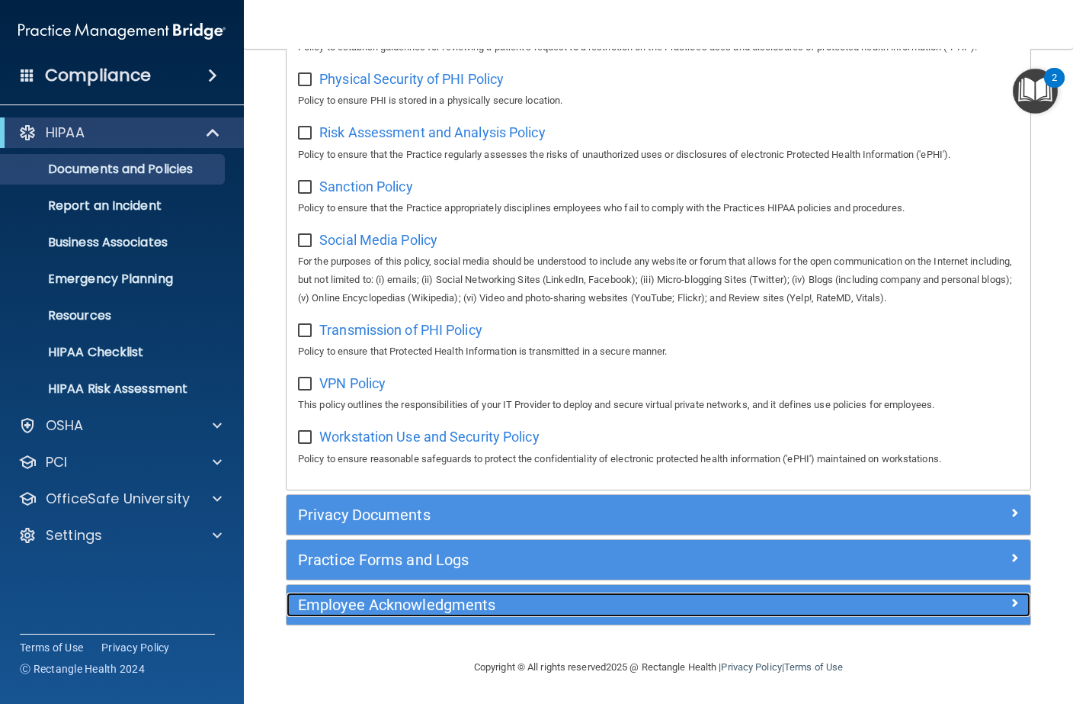
click at [396, 613] on h5 "Employee Acknowledgments" at bounding box center [565, 604] width 535 height 17
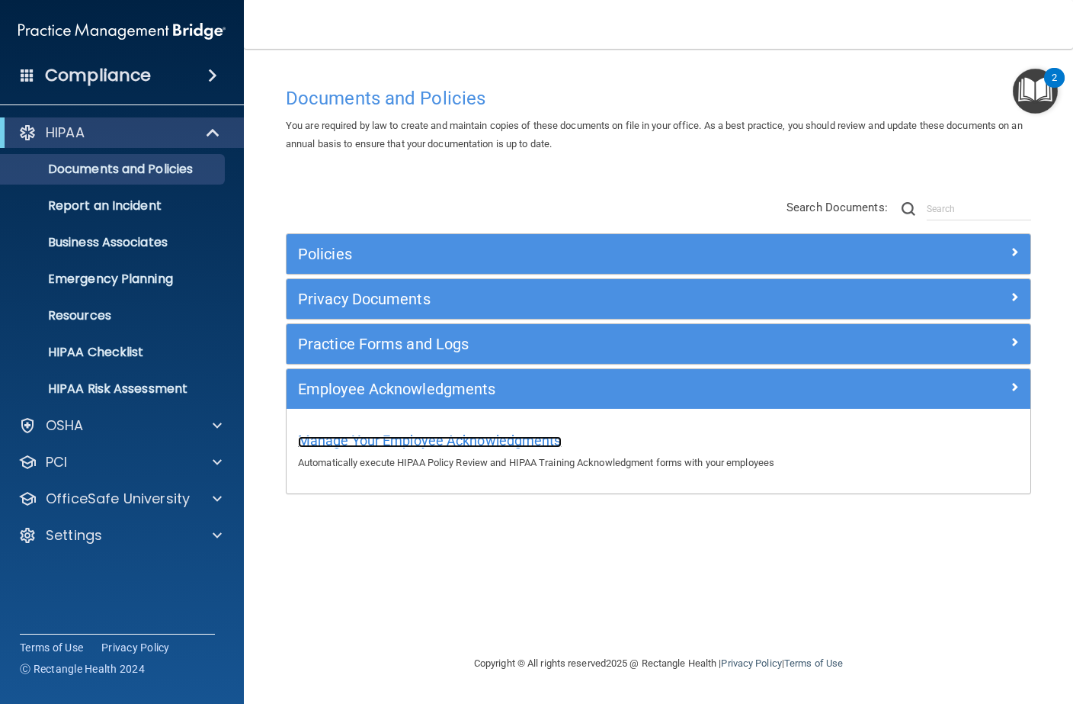
click at [378, 441] on span "Manage Your Employee Acknowledgments" at bounding box center [430, 440] width 264 height 16
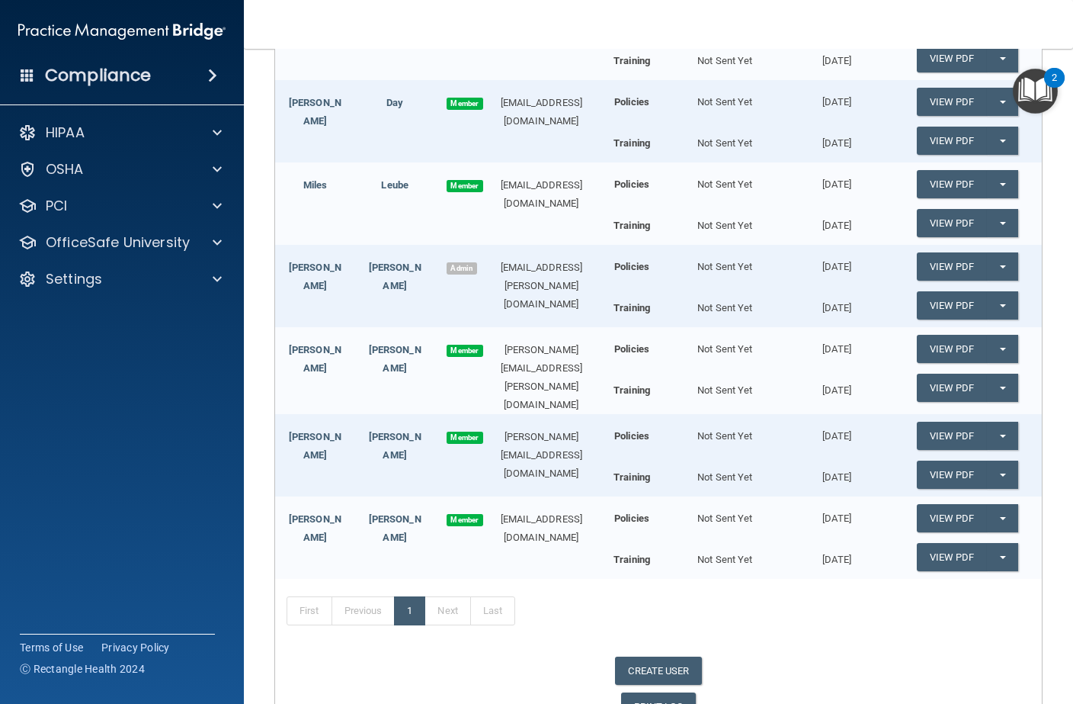
scroll to position [333, 0]
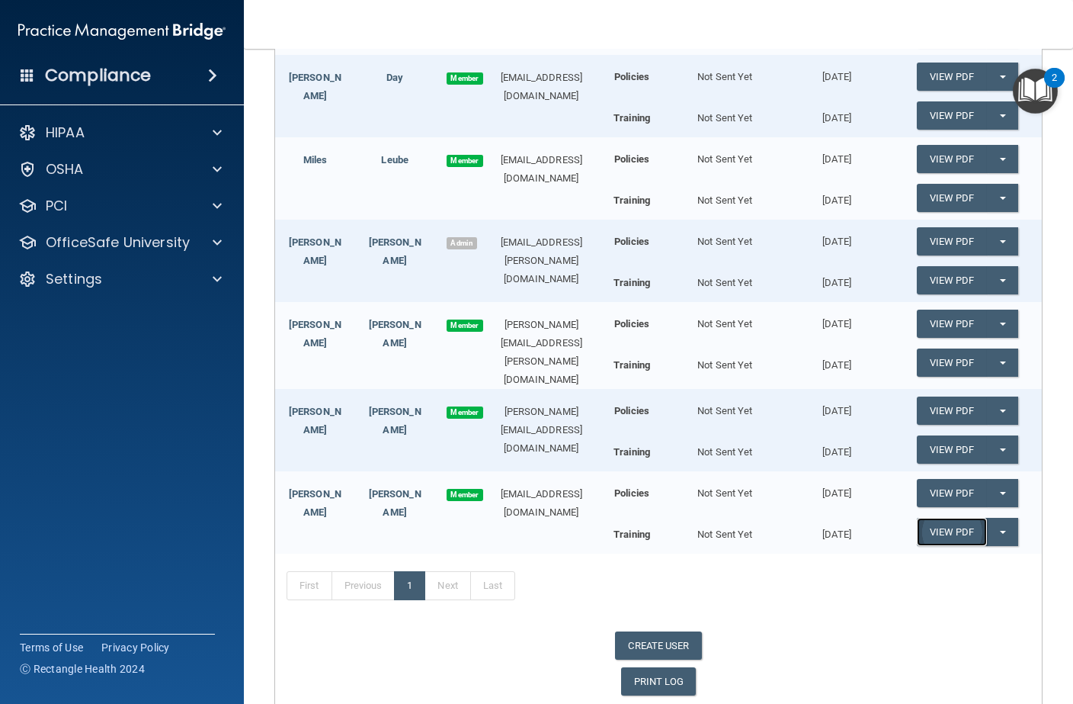
click at [950, 521] on link "View PDF" at bounding box center [952, 532] width 70 height 28
click at [964, 526] on link "View PDF" at bounding box center [952, 532] width 70 height 28
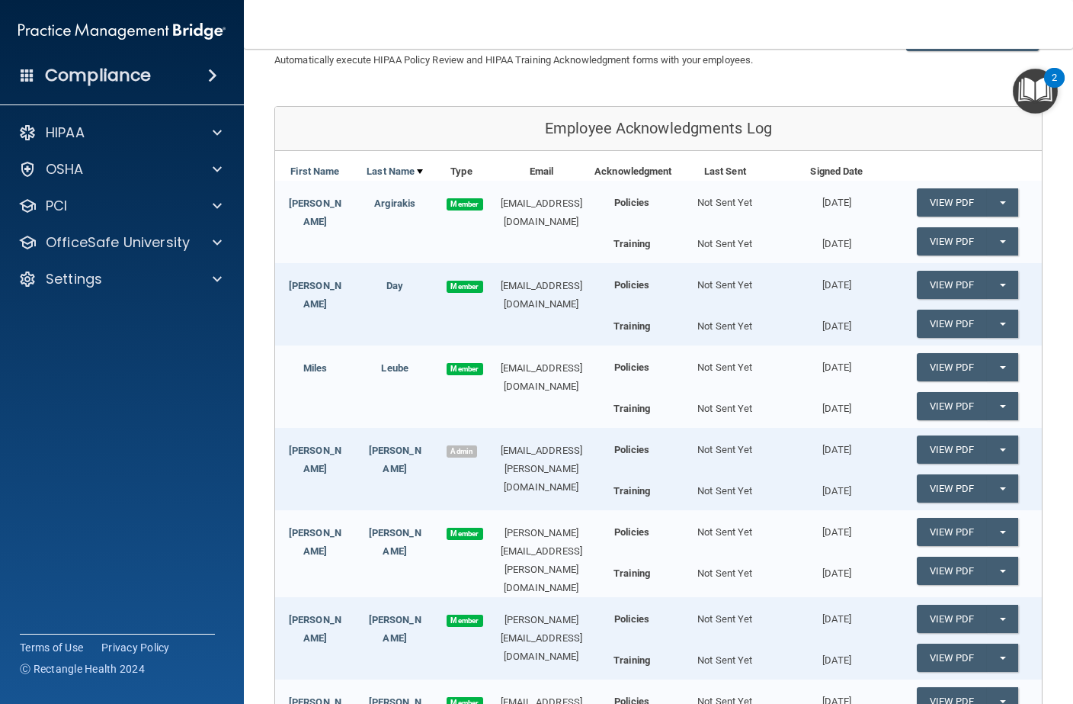
scroll to position [114, 0]
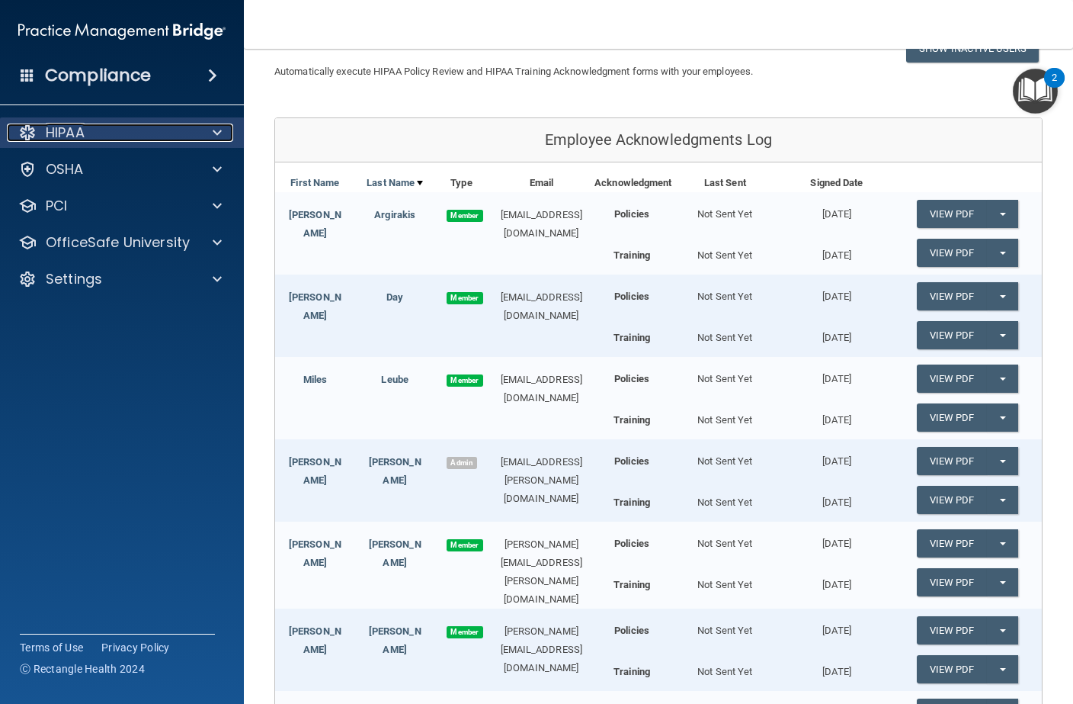
click at [189, 140] on div "HIPAA" at bounding box center [101, 133] width 189 height 18
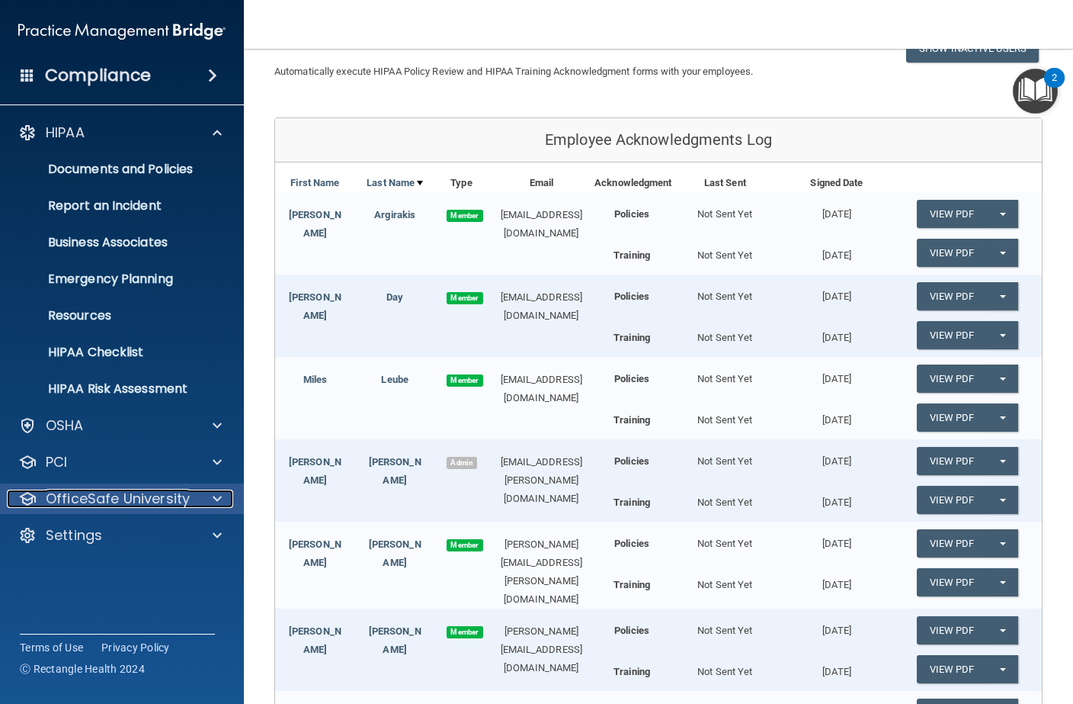
click at [120, 495] on p "OfficeSafe University" at bounding box center [118, 498] width 144 height 18
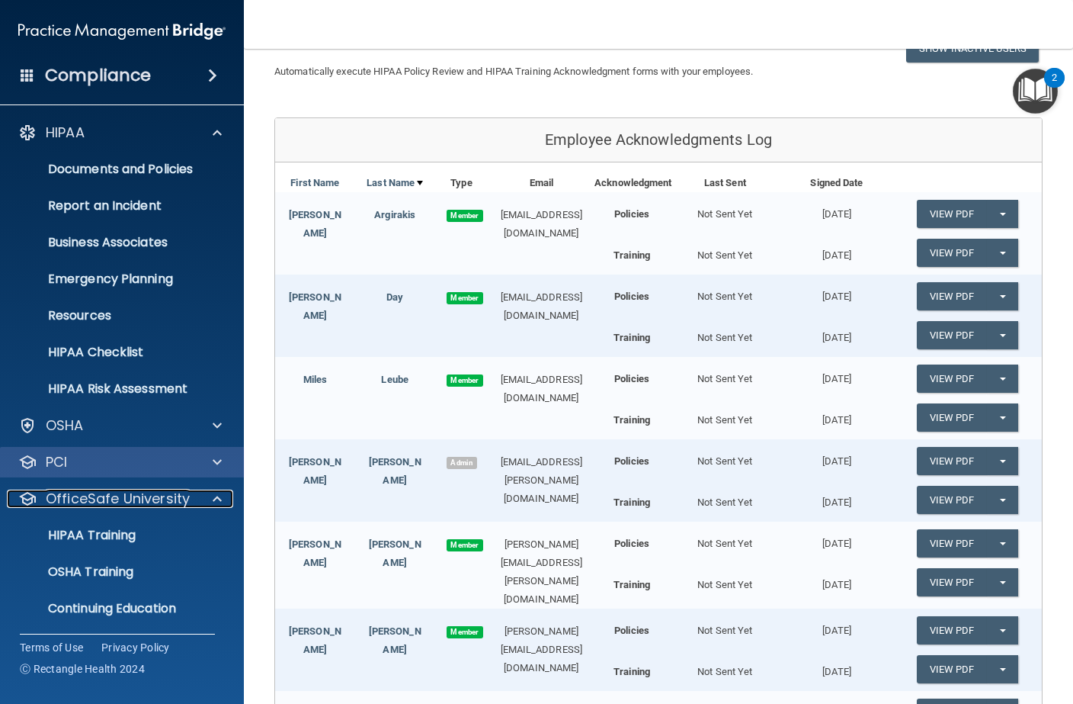
scroll to position [39, 0]
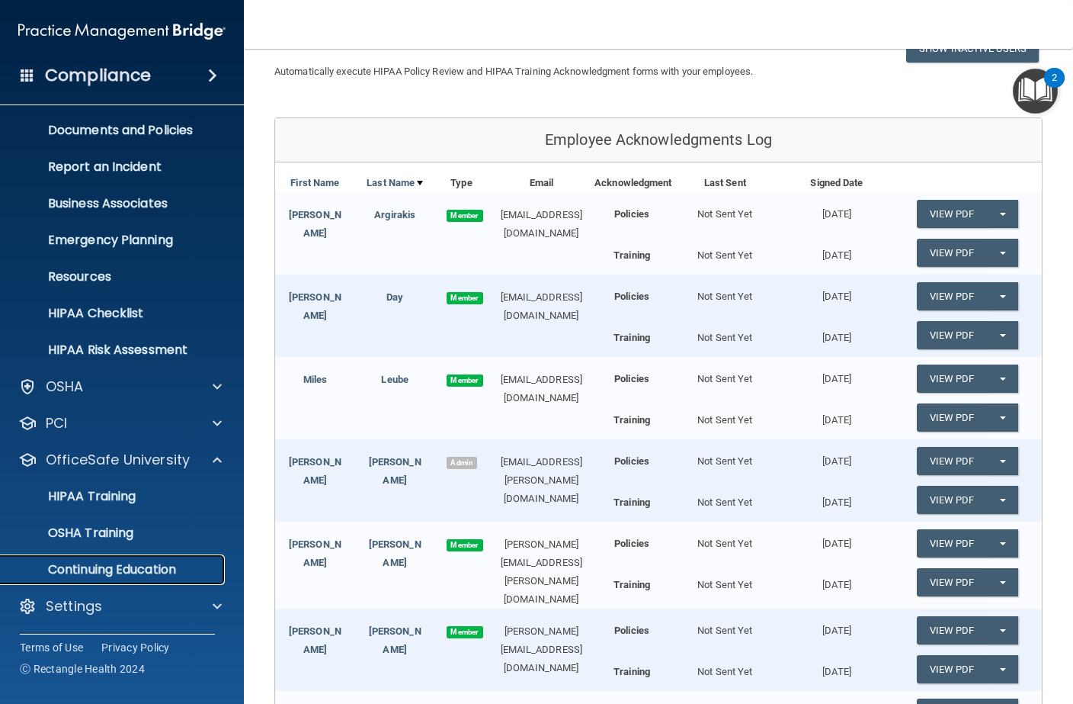
click at [116, 562] on p "Continuing Education" at bounding box center [114, 569] width 208 height 15
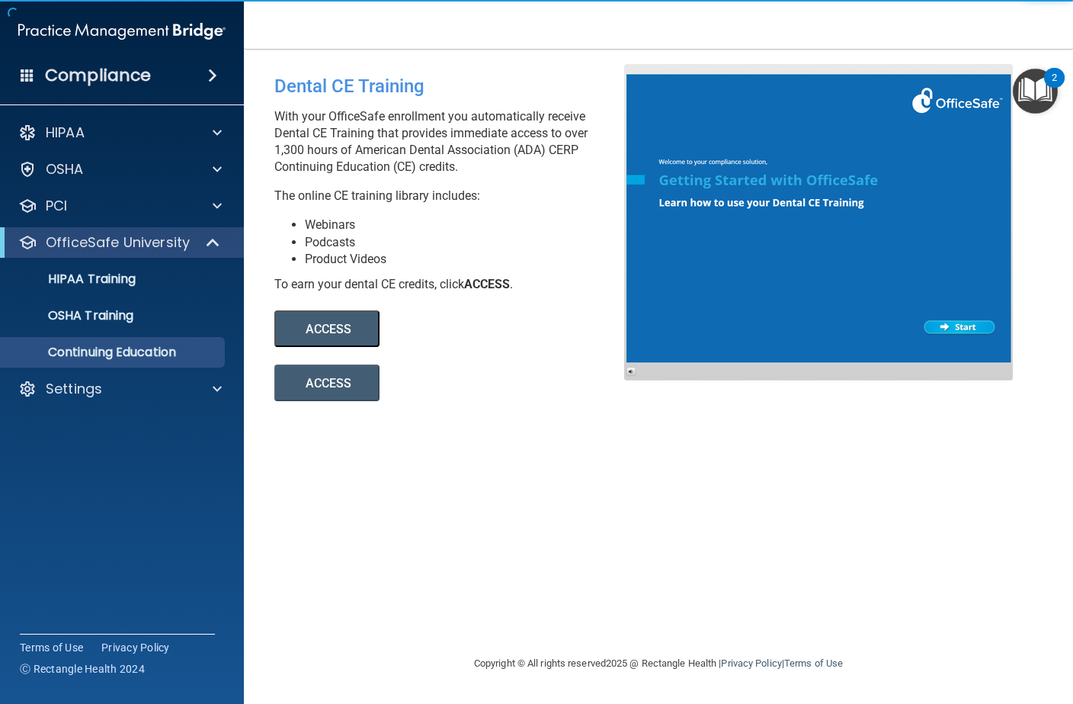
click at [331, 335] on button "ACCESS" at bounding box center [326, 328] width 105 height 37
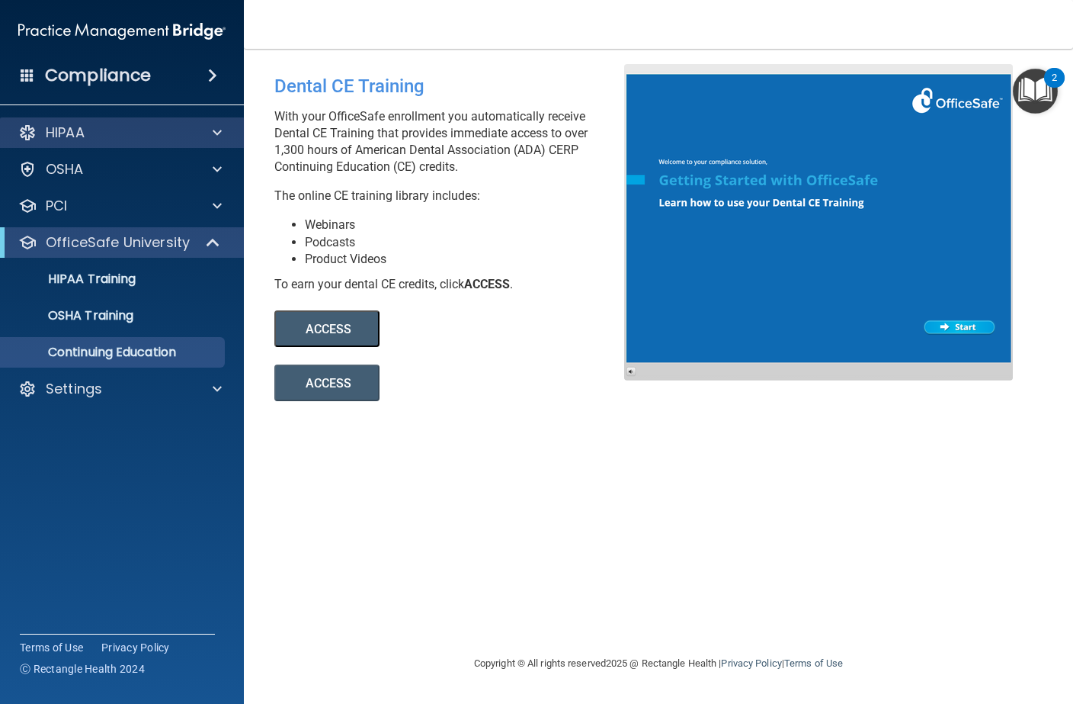
click at [111, 143] on div "HIPAA" at bounding box center [122, 132] width 245 height 30
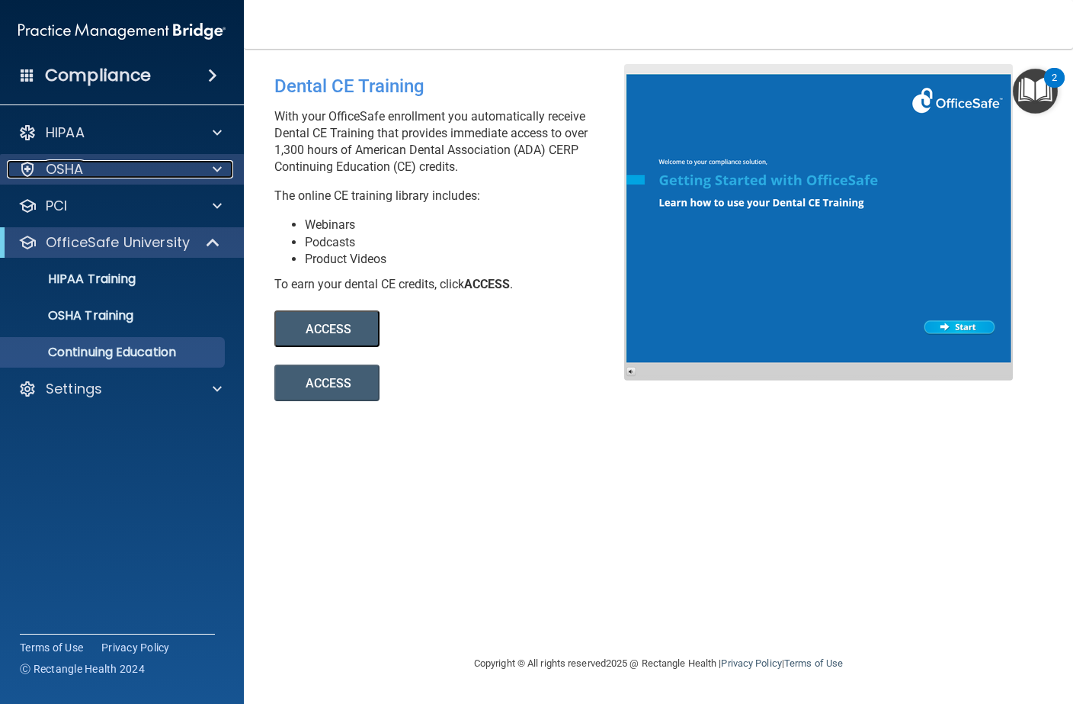
click at [219, 164] on span at bounding box center [217, 169] width 9 height 18
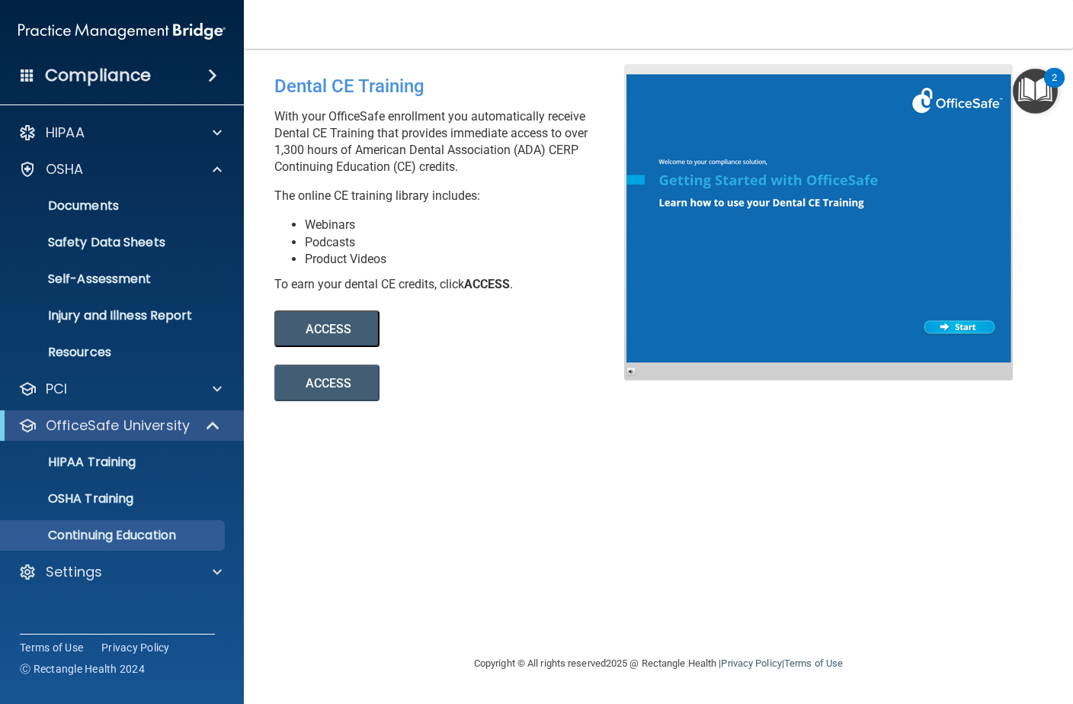
click at [157, 189] on ul "Documents Safety Data Sheets Self-Assessment Injury and Illness Report Resources" at bounding box center [123, 276] width 276 height 183
click at [145, 197] on link "Documents" at bounding box center [105, 206] width 240 height 30
